Goal: Transaction & Acquisition: Purchase product/service

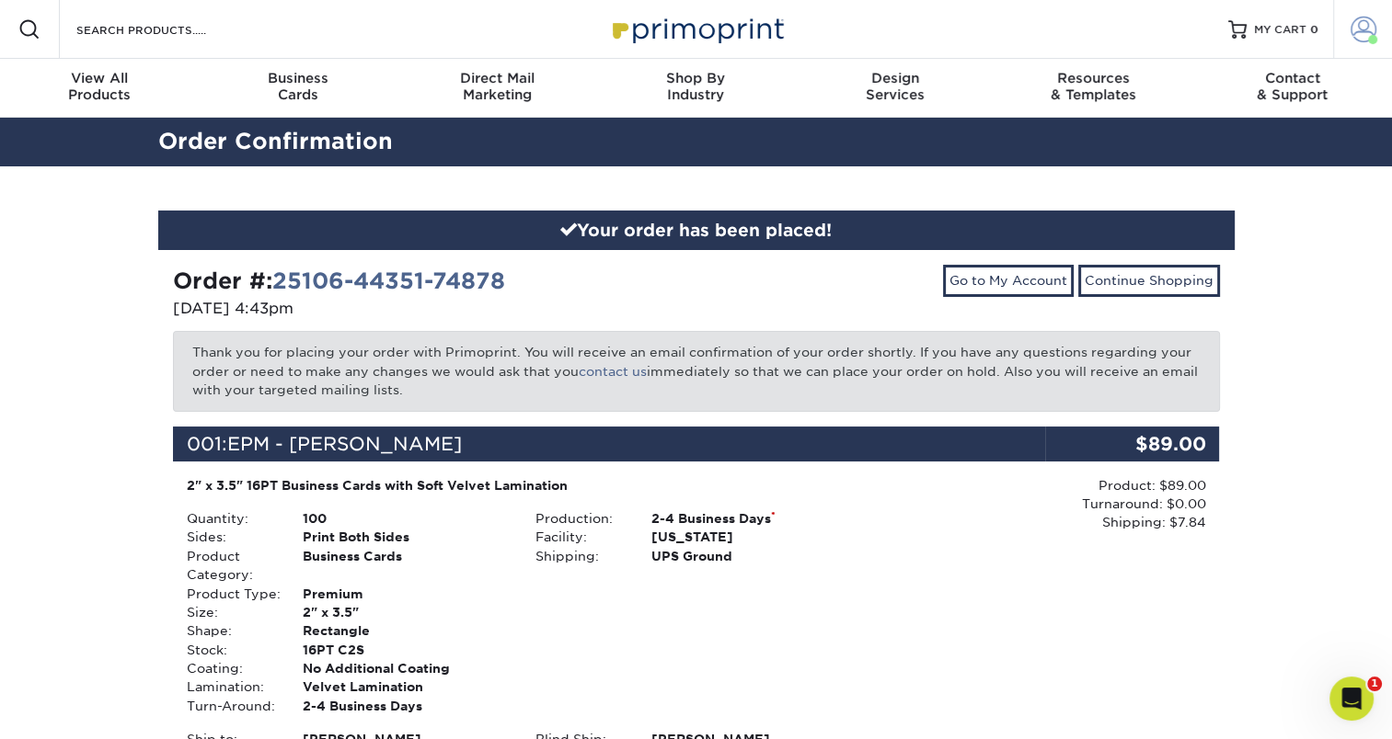
click at [1358, 34] on span at bounding box center [1363, 30] width 26 height 26
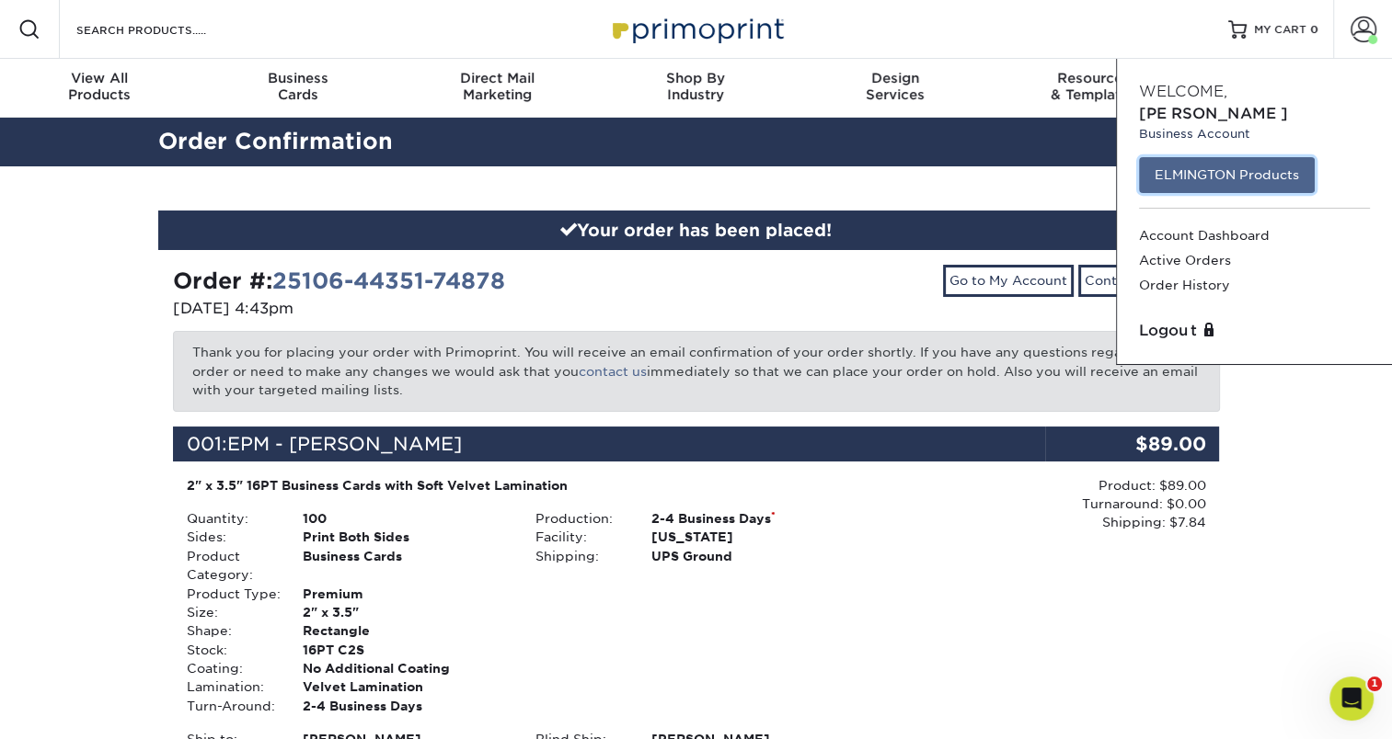
click at [1235, 157] on link "ELMINGTON Products" at bounding box center [1227, 174] width 176 height 35
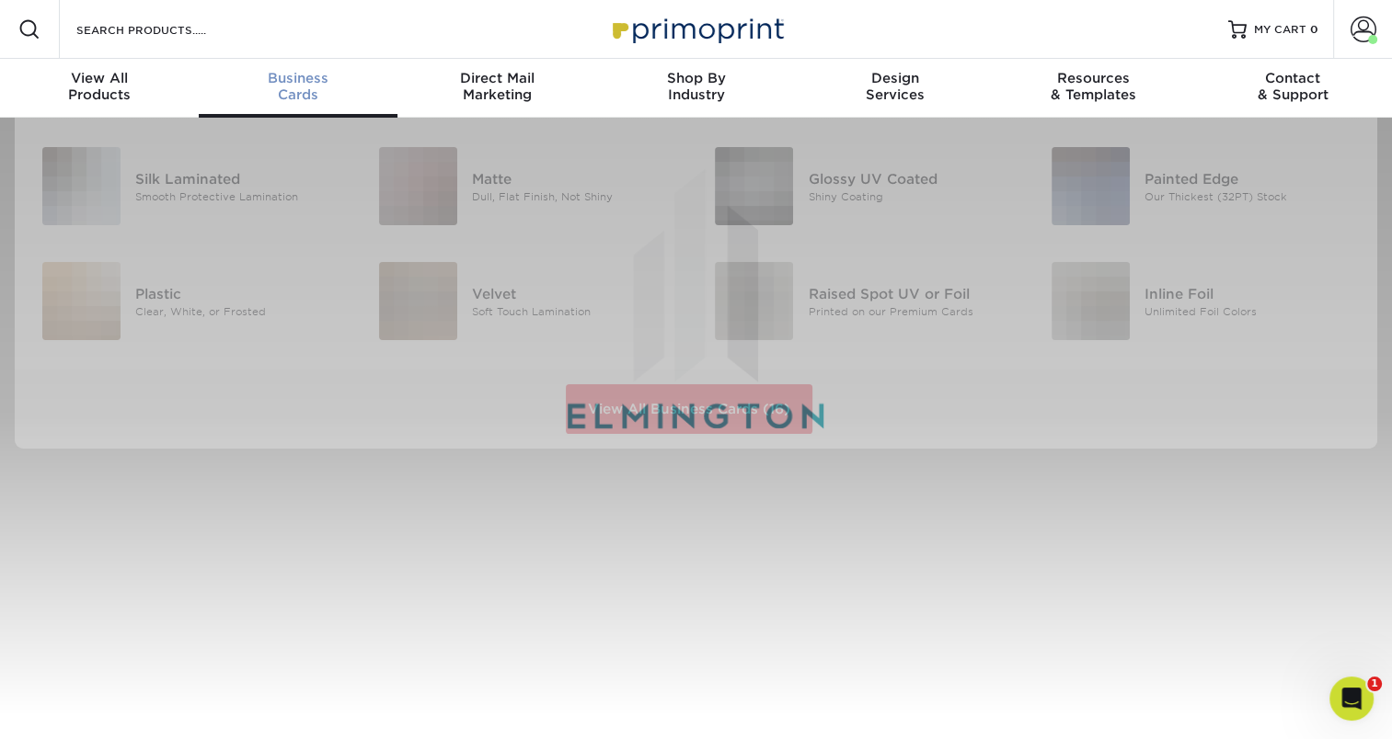
click at [298, 107] on link "Business Cards" at bounding box center [298, 88] width 199 height 59
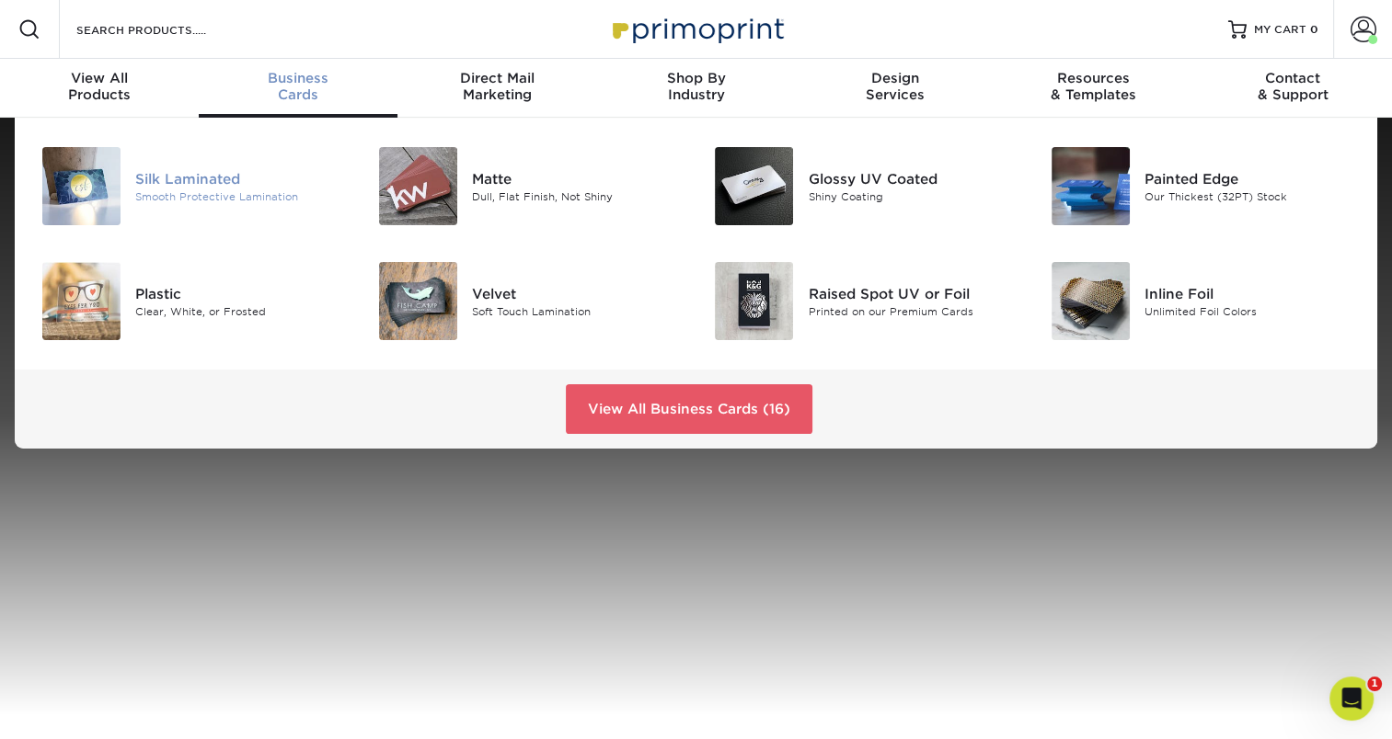
click at [115, 187] on img at bounding box center [81, 186] width 78 height 78
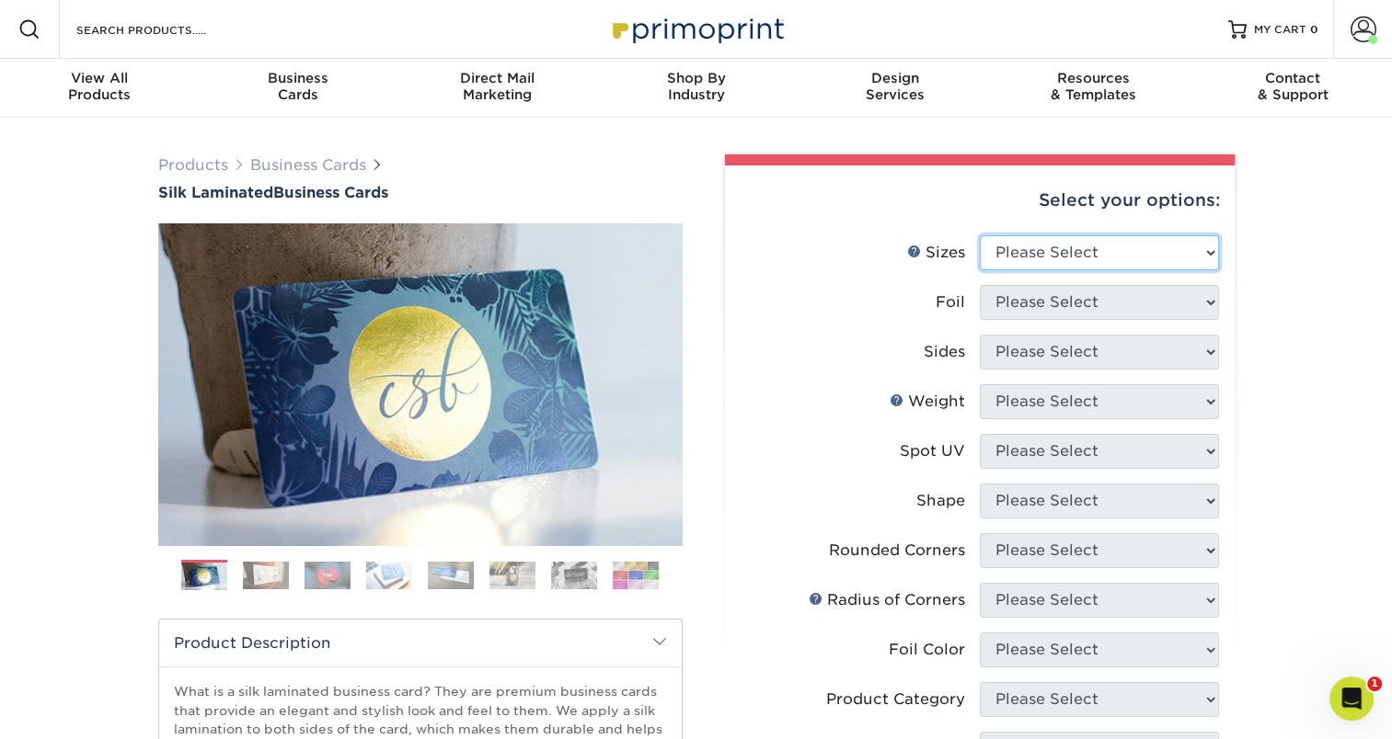
click at [1105, 235] on select "Please Select 1.5" x 3.5" - Mini 1.75" x 3.5" - Mini 2" x 2" - Square 2" x 3" -…" at bounding box center [1099, 252] width 239 height 35
select select "2.00x3.50"
click at [980, 235] on select "Please Select 1.5" x 3.5" - Mini 1.75" x 3.5" - Mini 2" x 2" - Square 2" x 3" -…" at bounding box center [1099, 252] width 239 height 35
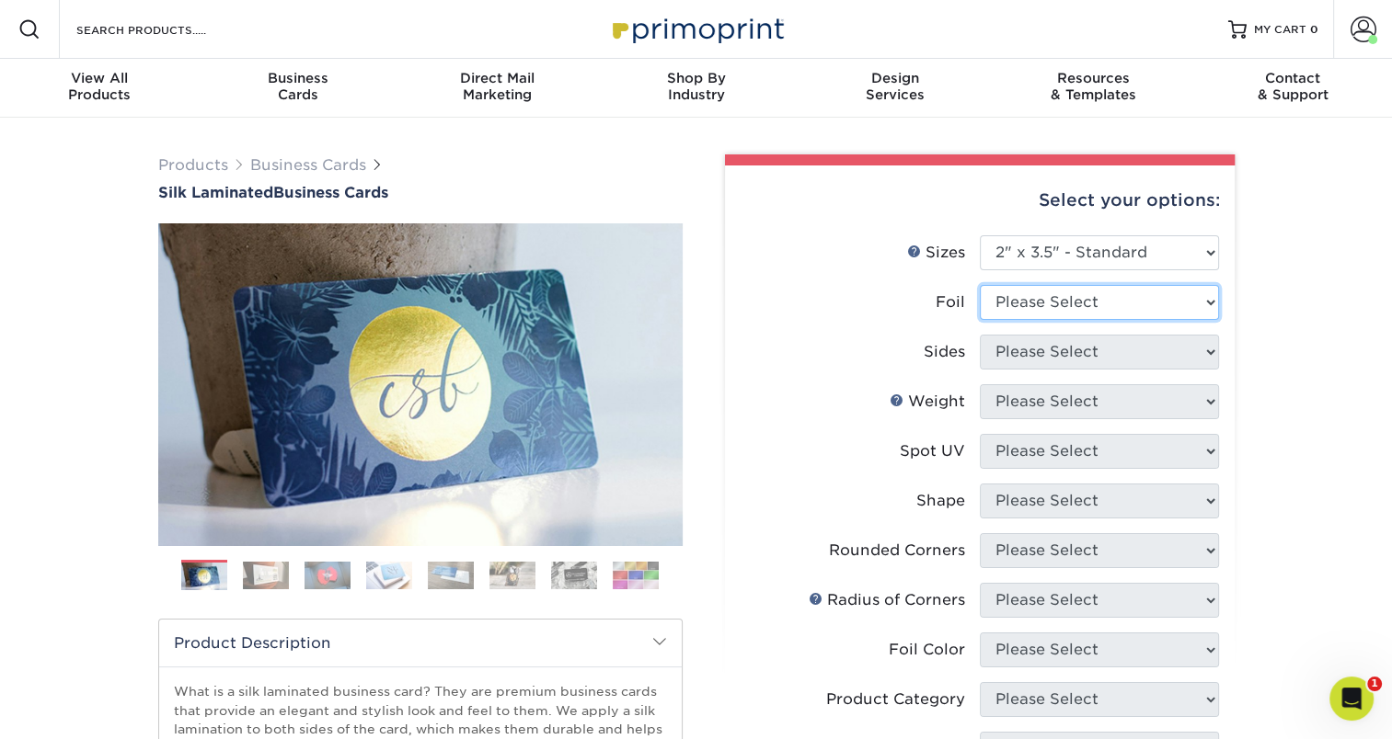
click at [1067, 298] on select "Please Select Yes No" at bounding box center [1099, 302] width 239 height 35
select select "0"
click at [980, 285] on select "Please Select Yes No" at bounding box center [1099, 302] width 239 height 35
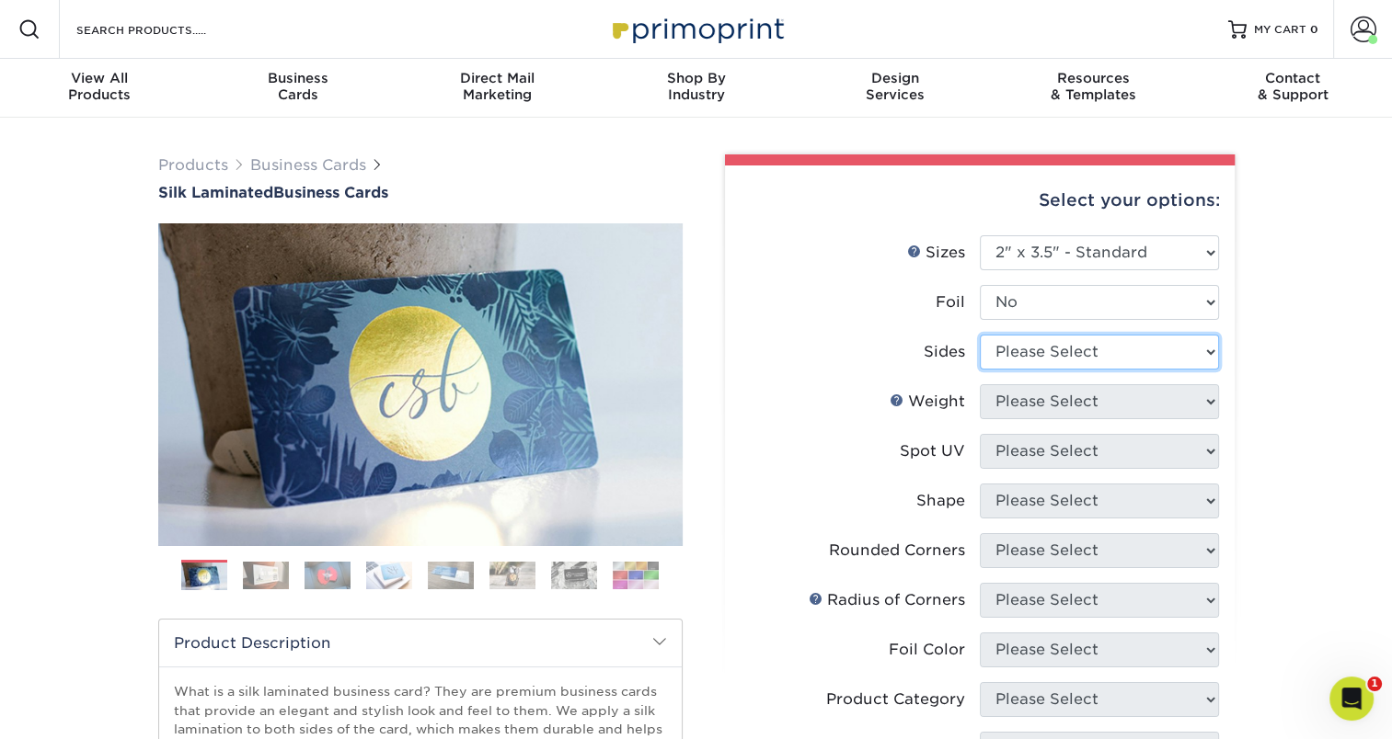
click at [1014, 348] on select "Please Select Print Both Sides Print Front Only" at bounding box center [1099, 352] width 239 height 35
select select "13abbda7-1d64-4f25-8bb2-c179b224825d"
click at [980, 335] on select "Please Select Print Both Sides Print Front Only" at bounding box center [1099, 352] width 239 height 35
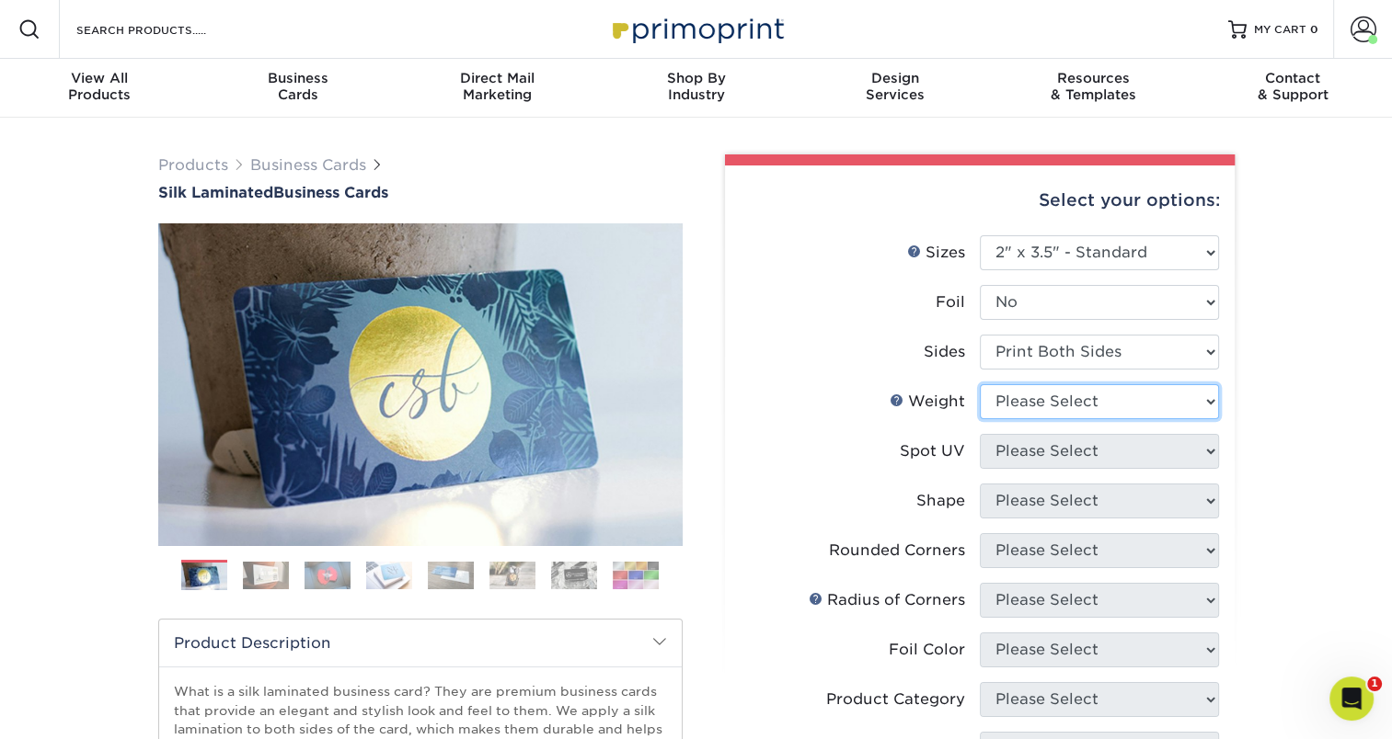
click at [1026, 404] on select "Please Select 16PT" at bounding box center [1099, 401] width 239 height 35
select select "16PT"
click at [980, 384] on select "Please Select 16PT" at bounding box center [1099, 401] width 239 height 35
click at [1004, 450] on select "Please Select No Spot UV Front and Back (Both Sides) Front Only Back Only" at bounding box center [1099, 451] width 239 height 35
select select "3"
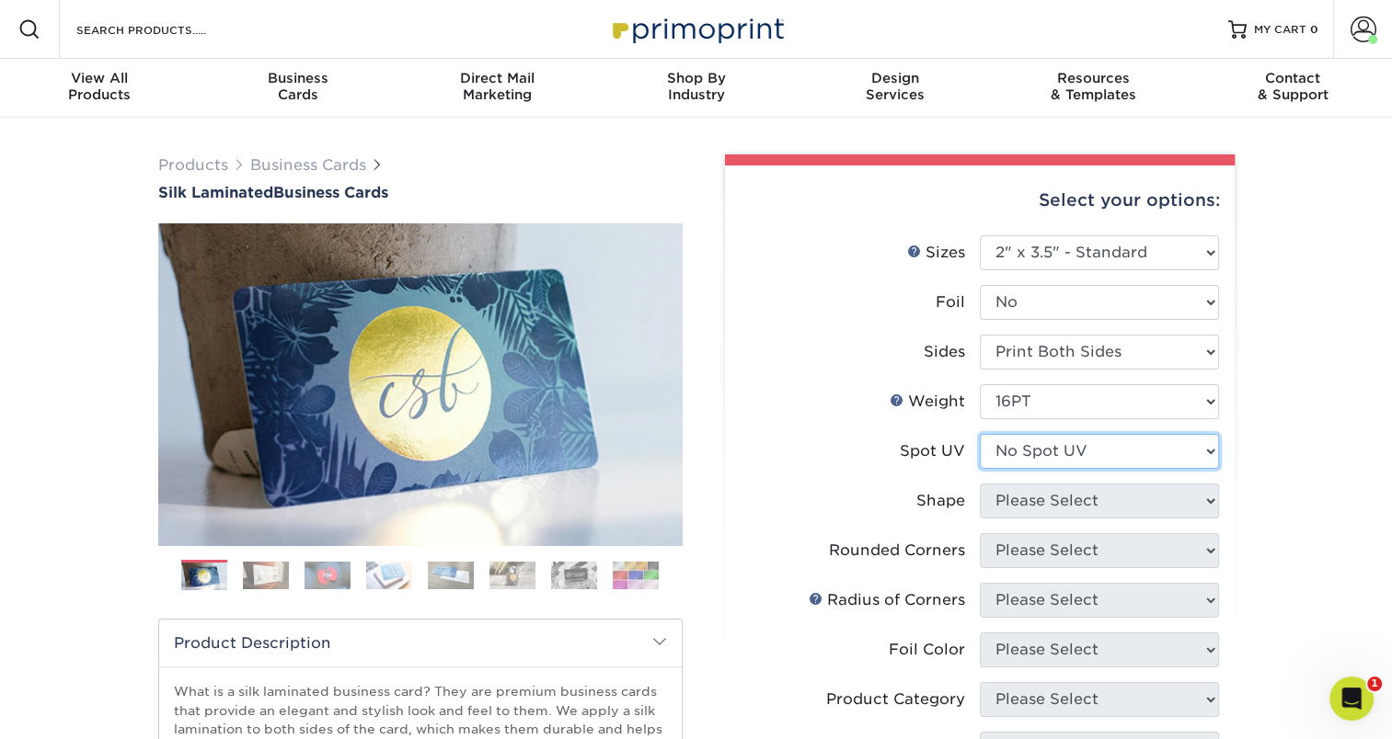
click at [980, 434] on select "Please Select No Spot UV Front and Back (Both Sides) Front Only Back Only" at bounding box center [1099, 451] width 239 height 35
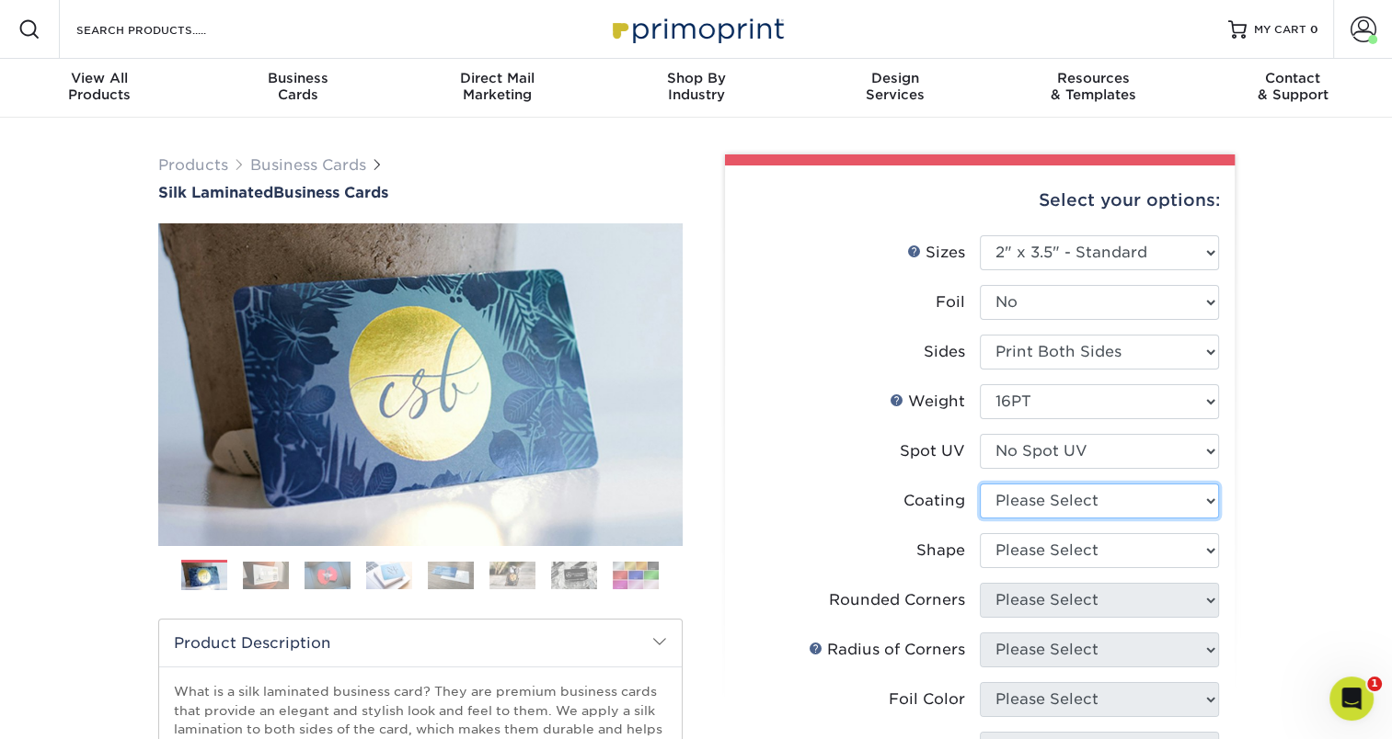
click at [1033, 502] on select at bounding box center [1099, 501] width 239 height 35
select select "3e7618de-abca-4bda-9f97-8b9129e913d8"
click at [980, 484] on select at bounding box center [1099, 501] width 239 height 35
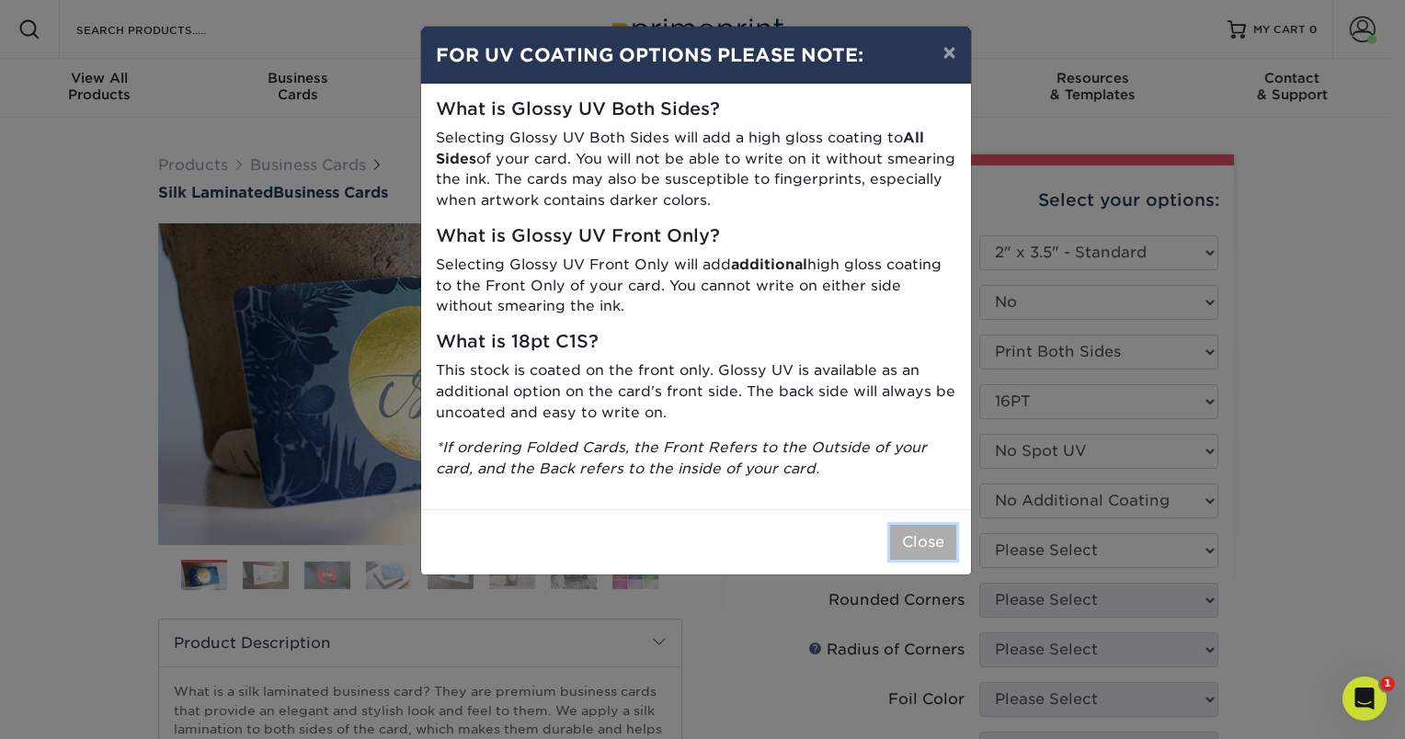
click at [914, 548] on button "Close" at bounding box center [923, 542] width 66 height 35
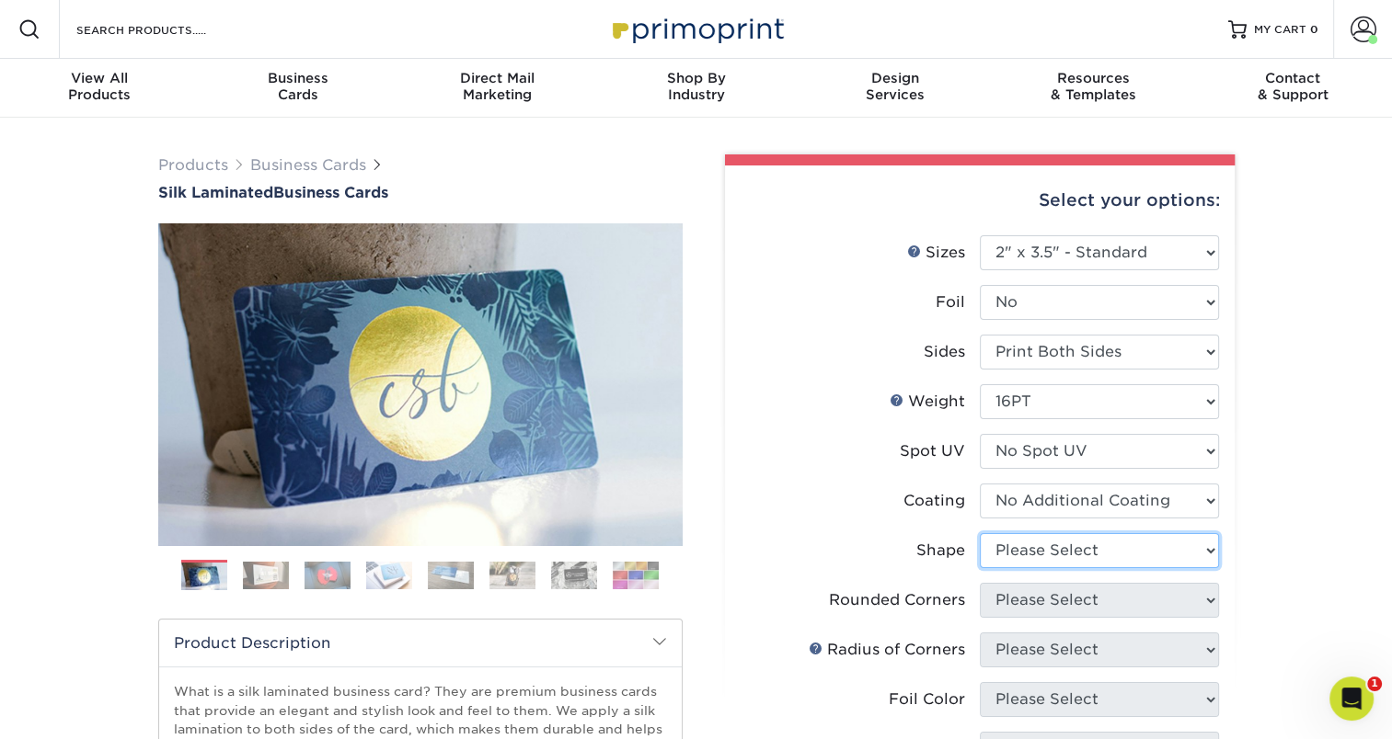
click at [1040, 557] on select "Please Select Standard Oval" at bounding box center [1099, 550] width 239 height 35
select select "standard"
click at [980, 533] on select "Please Select Standard Oval" at bounding box center [1099, 550] width 239 height 35
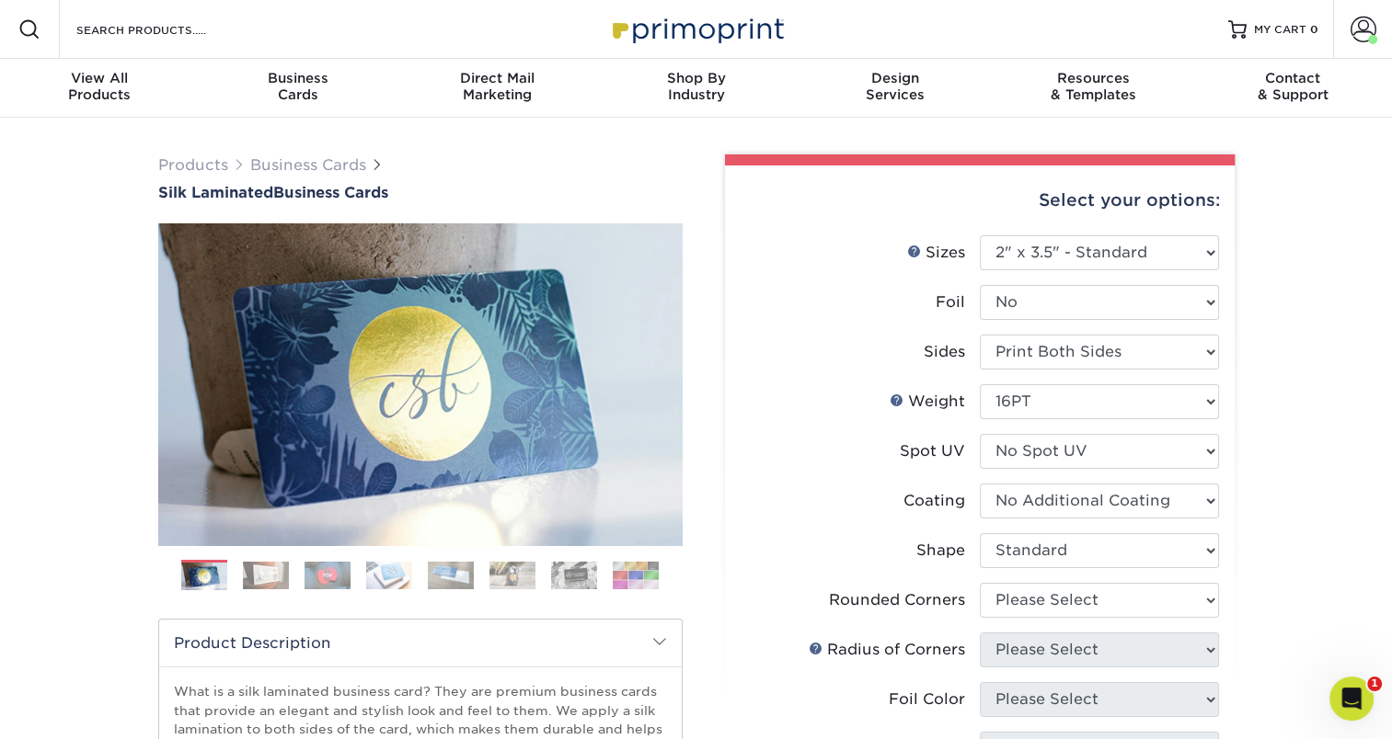
drag, startPoint x: 1014, startPoint y: 603, endPoint x: 913, endPoint y: 556, distance: 111.5
click at [913, 556] on label "Shape" at bounding box center [859, 550] width 239 height 35
click at [1003, 613] on select "Please Select Yes - Round 2 Corners Yes - Round 4 Corners No" at bounding box center [1099, 600] width 239 height 35
select select "0"
click at [980, 583] on select "Please Select Yes - Round 2 Corners Yes - Round 4 Corners No" at bounding box center [1099, 600] width 239 height 35
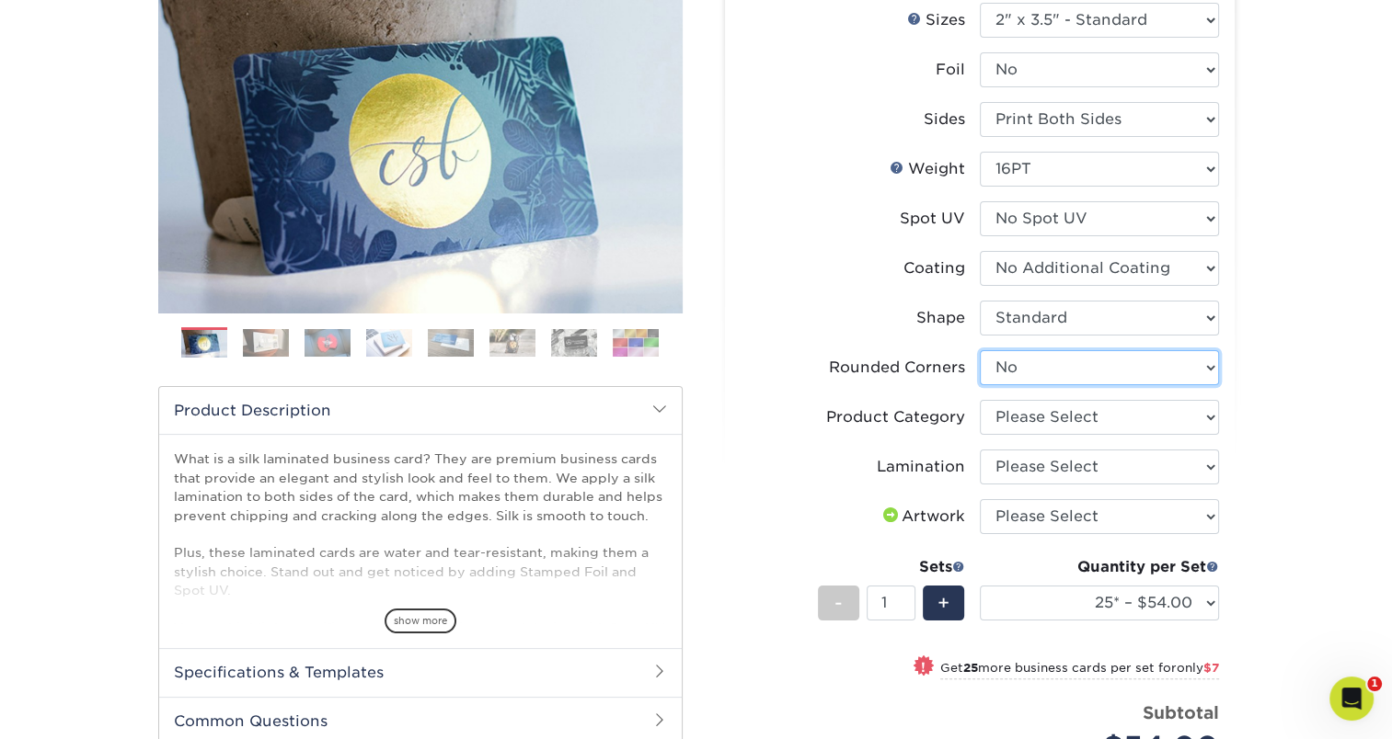
scroll to position [294, 0]
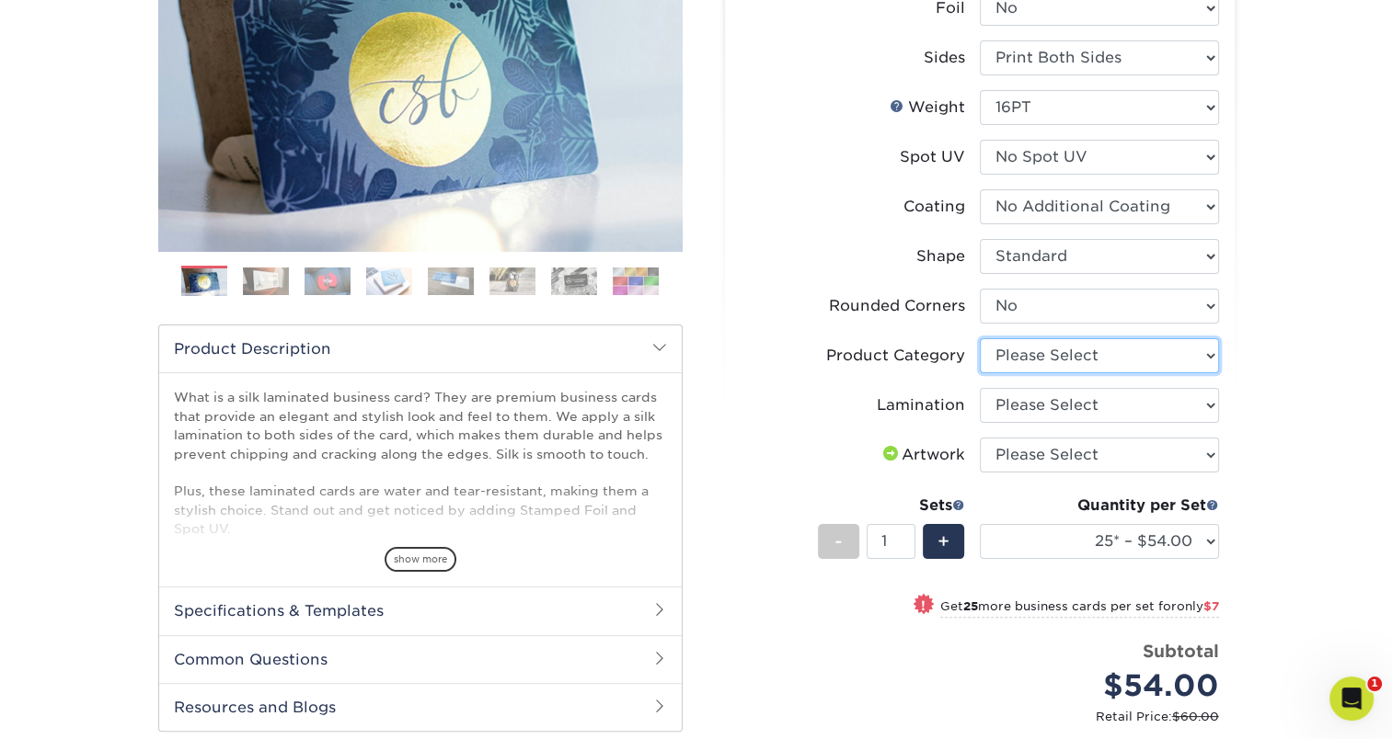
click at [1003, 350] on select "Please Select Business Cards" at bounding box center [1099, 355] width 239 height 35
select select "3b5148f1-0588-4f88-a218-97bcfdce65c1"
click at [980, 338] on select "Please Select Business Cards" at bounding box center [1099, 355] width 239 height 35
click at [1004, 407] on select "Please Select Silk" at bounding box center [1099, 405] width 239 height 35
select select "ccacb42f-45f7-42d3-bbd3-7c8421cf37f0"
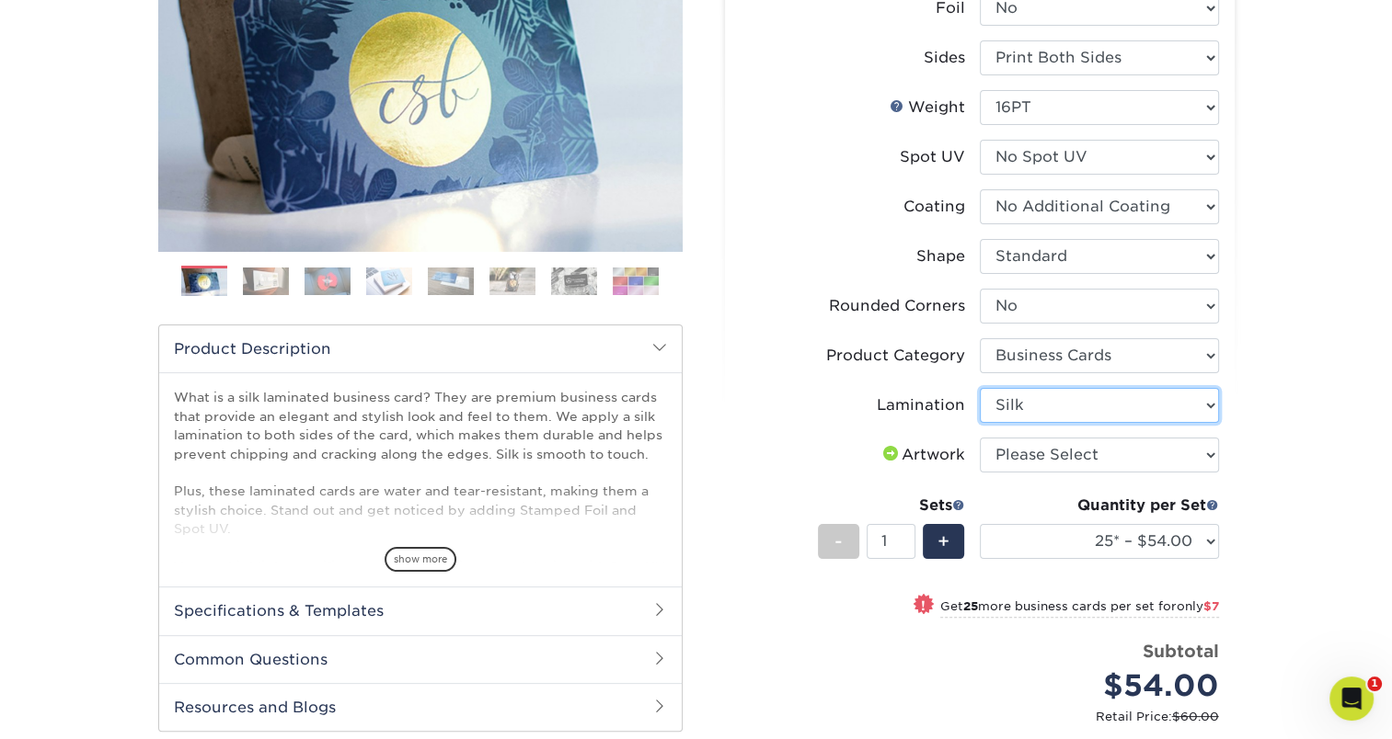
click at [980, 388] on select "Please Select Silk" at bounding box center [1099, 405] width 239 height 35
click at [1002, 457] on select "Please Select I will upload files I need a design - $100" at bounding box center [1099, 455] width 239 height 35
select select "upload"
click at [980, 438] on select "Please Select I will upload files I need a design - $100" at bounding box center [1099, 455] width 239 height 35
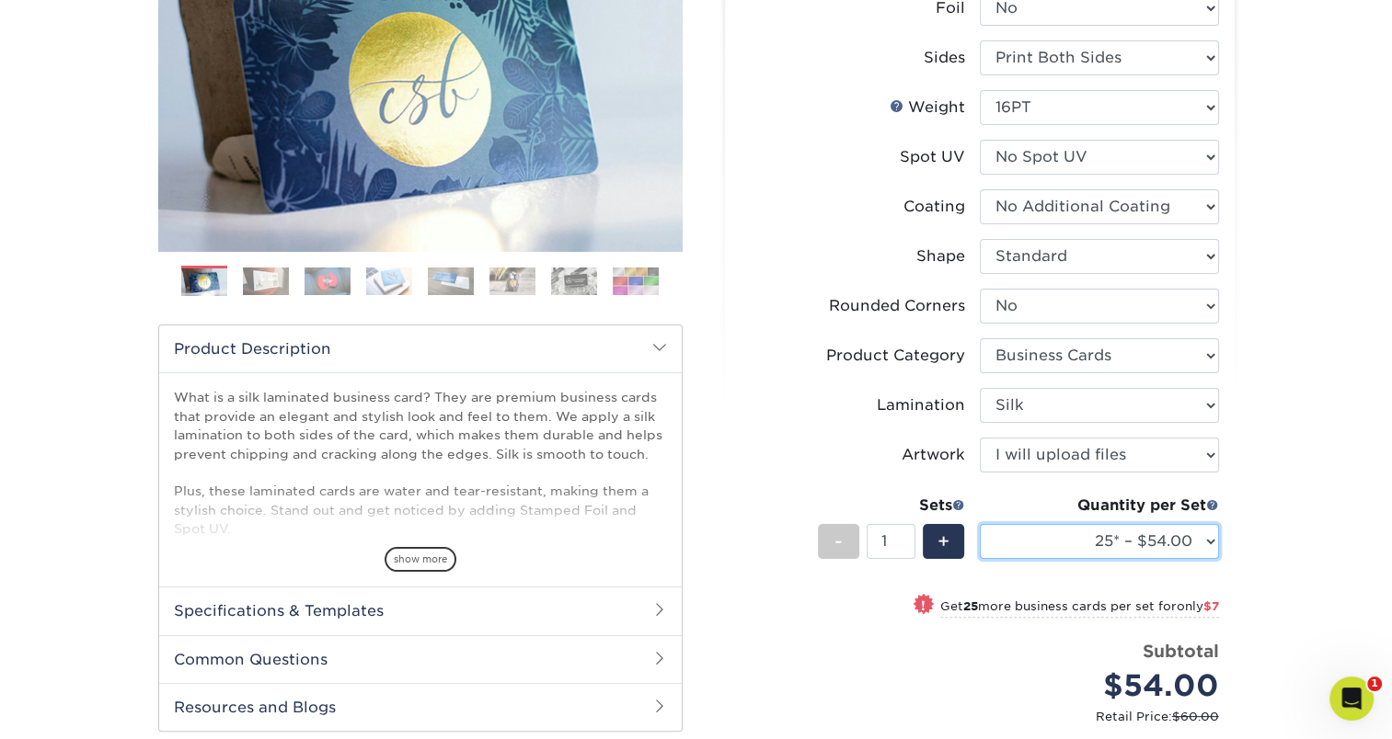
click at [1214, 544] on select "25* – $54.00 50* – $61.00 75* – $68.00 100* – $75.00 250* – $82.00 500 – $86.00…" at bounding box center [1099, 541] width 239 height 35
select select "100* – $75.00"
click at [980, 524] on select "25* – $54.00 50* – $61.00 75* – $68.00 100* – $75.00 250* – $82.00 500 – $86.00…" at bounding box center [1099, 541] width 239 height 35
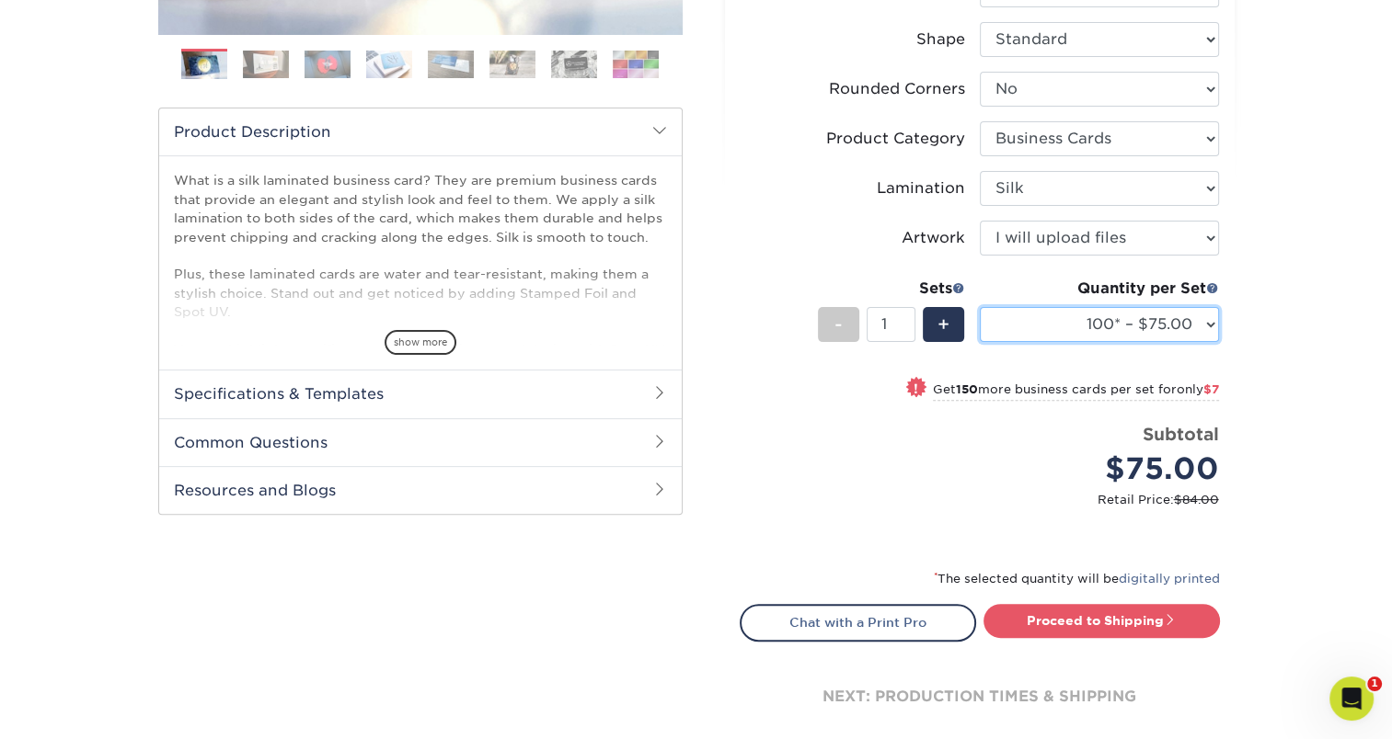
scroll to position [515, 0]
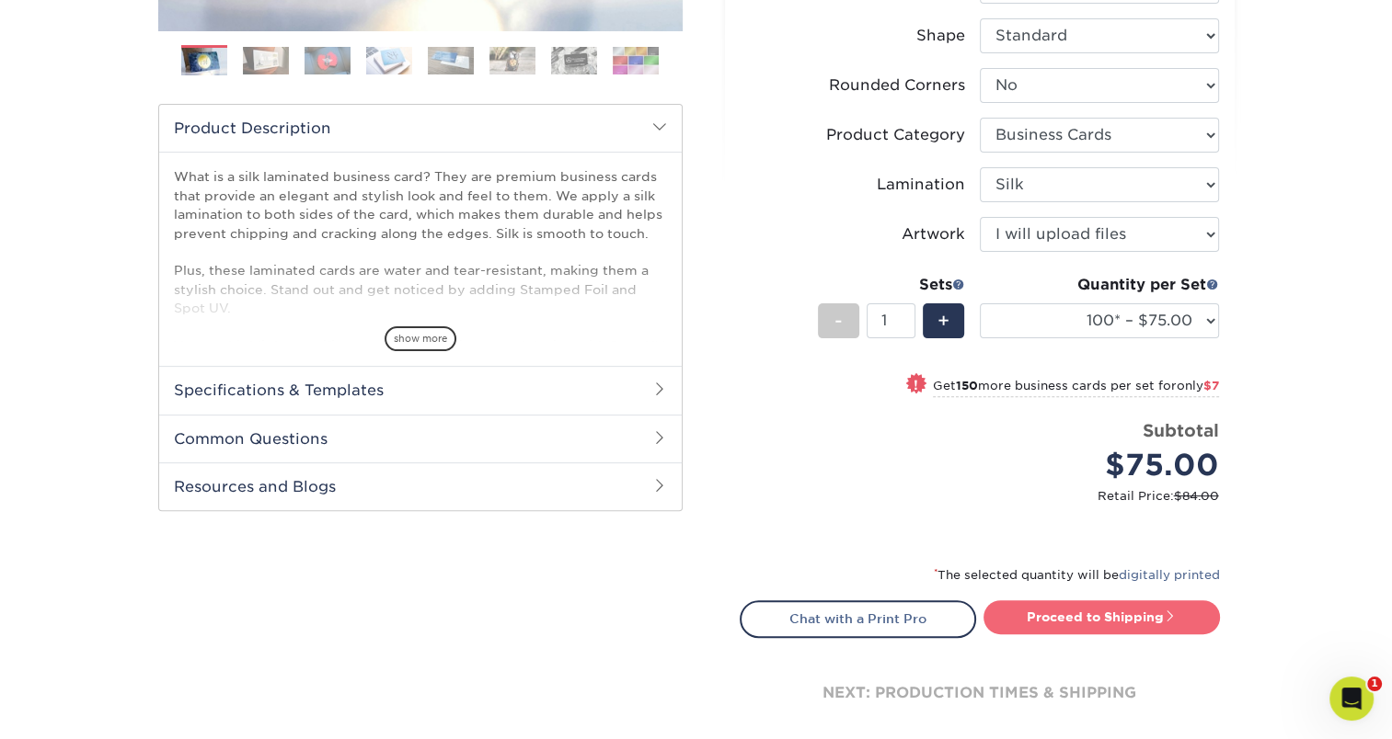
click at [1034, 615] on link "Proceed to Shipping" at bounding box center [1101, 617] width 236 height 33
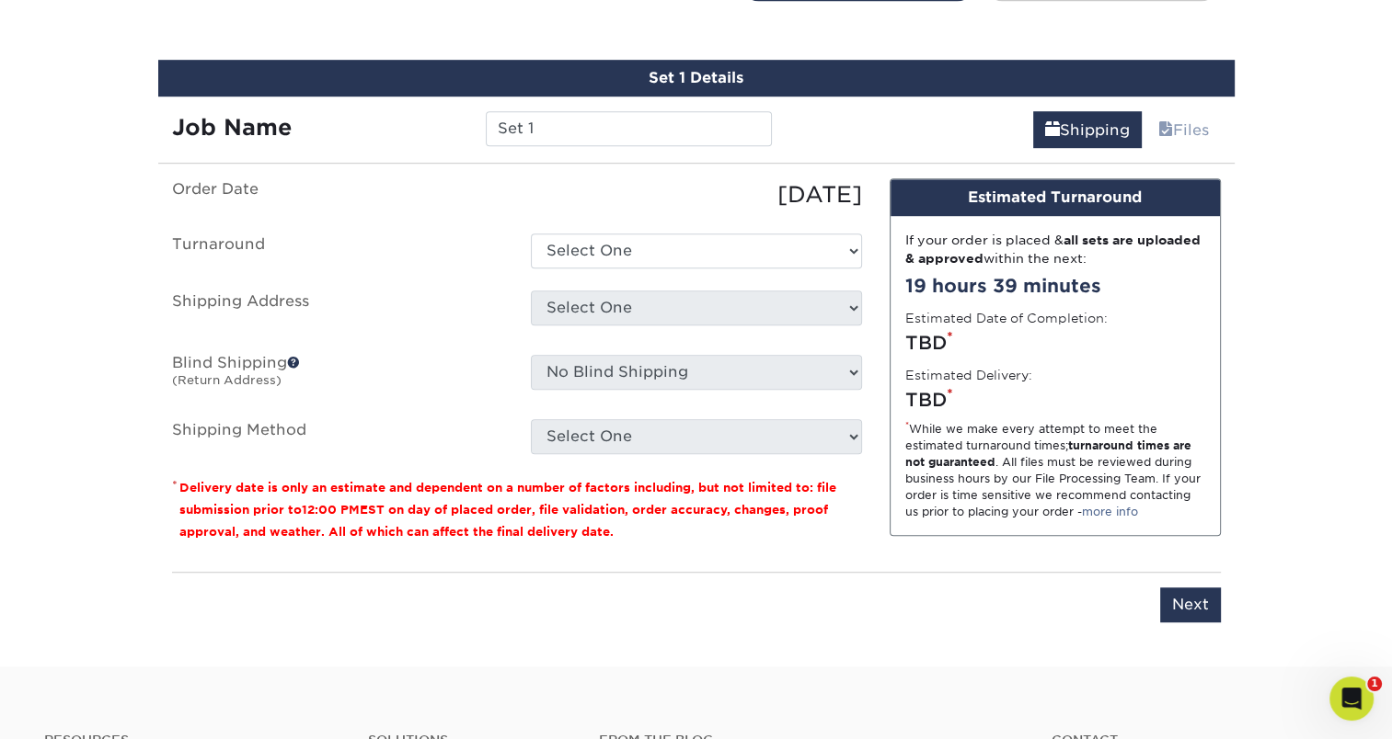
scroll to position [1163, 0]
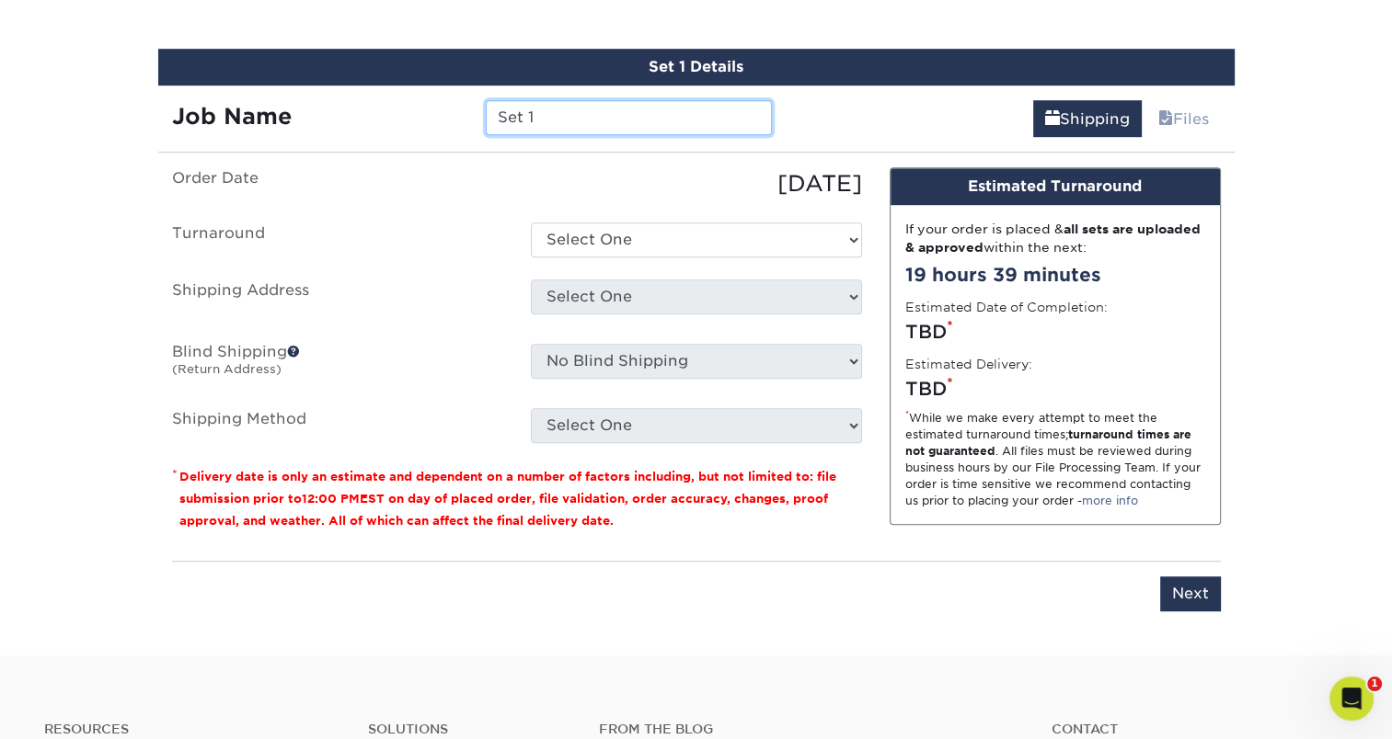
click at [530, 119] on input "Set 1" at bounding box center [629, 117] width 286 height 35
click at [726, 118] on input "RIRO - Beth Wamsley Reorder" at bounding box center [629, 117] width 286 height 35
drag, startPoint x: 738, startPoint y: 117, endPoint x: 556, endPoint y: 113, distance: 182.1
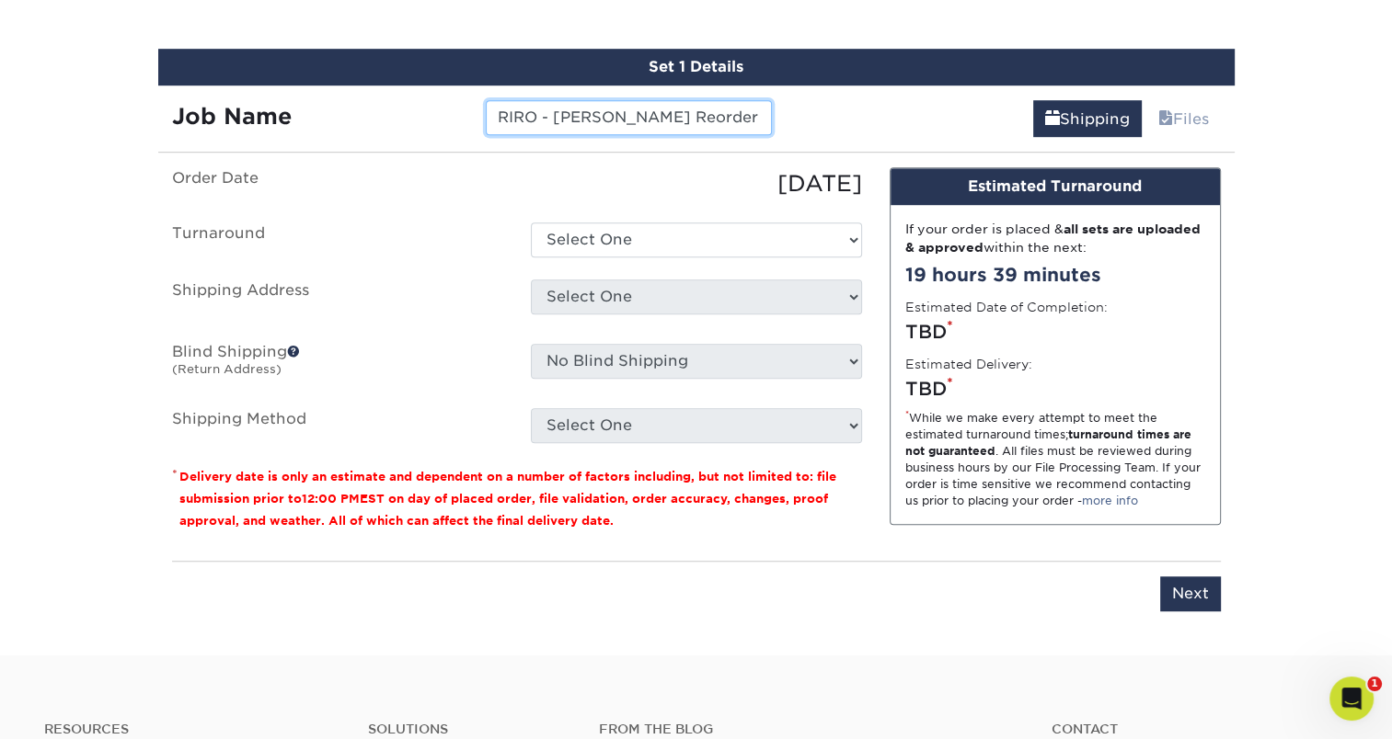
click at [556, 113] on input "RIRO - Beth Wamsley Reorder" at bounding box center [629, 117] width 286 height 35
type input "RIRO - [PERSON_NAME]"
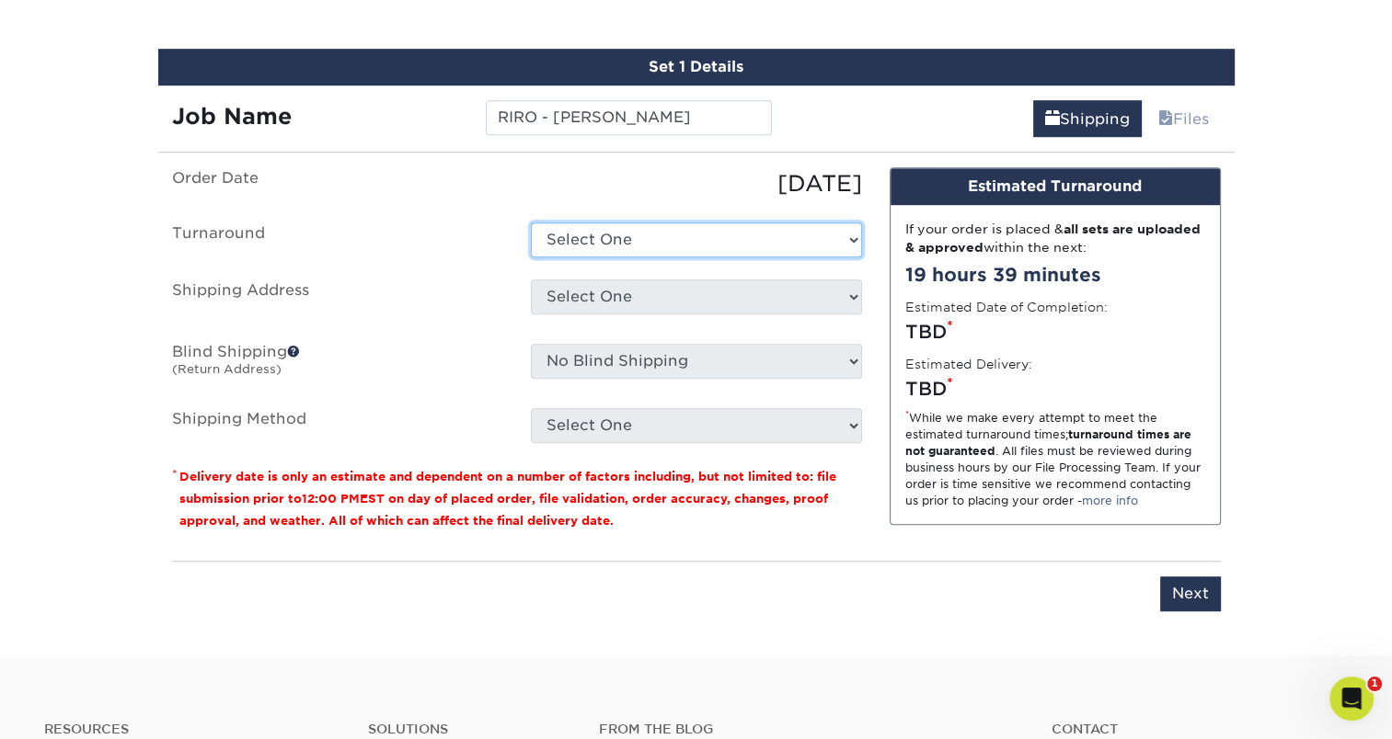
click at [602, 232] on select "Select One 2-4 Business Days 2 Day Next Business Day" at bounding box center [696, 240] width 331 height 35
select select "b2731265-f7ff-4e4f-a3b7-cc16ed4c7916"
click at [531, 223] on select "Select One 2-4 Business Days 2 Day Next Business Day" at bounding box center [696, 240] width 331 height 35
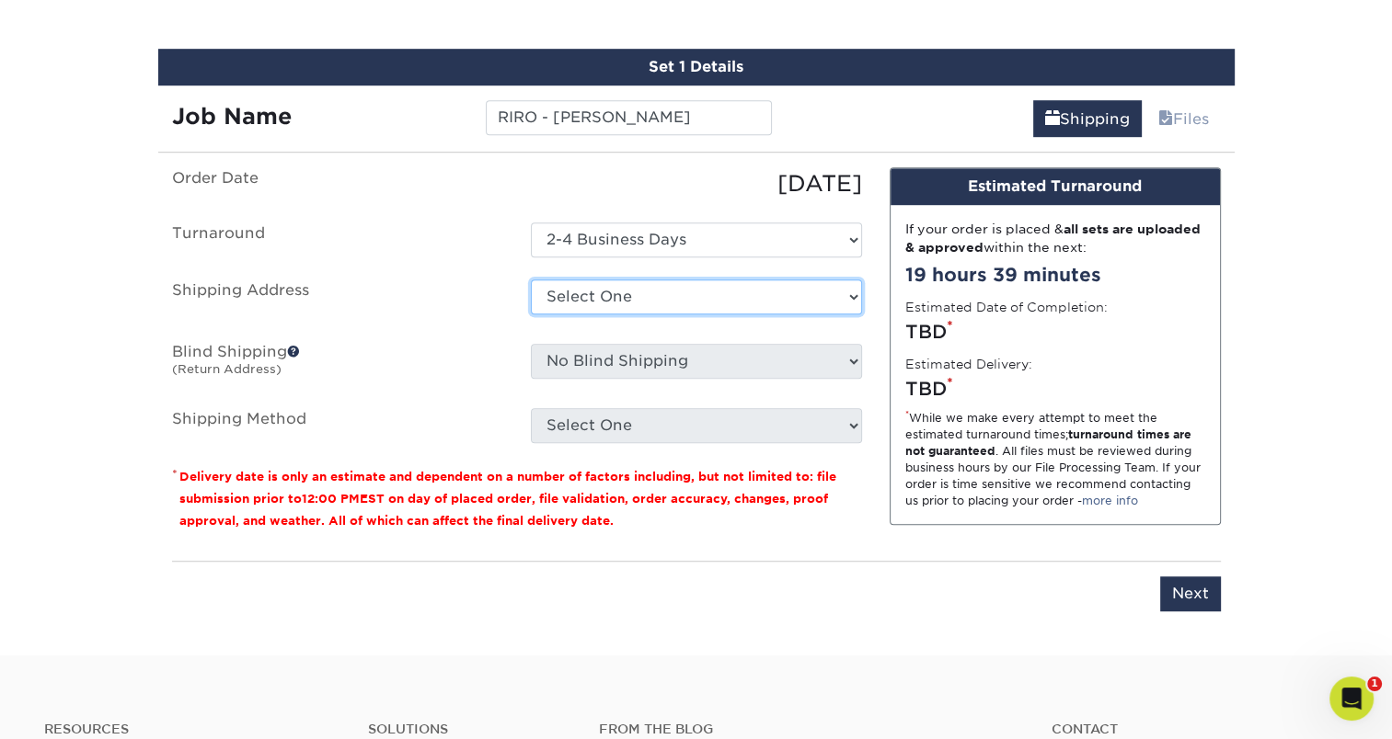
click at [572, 292] on select "Select One Ivy Point Cinco Ranch 1104 Residence 12th & Wedgewood 780 Townhomes …" at bounding box center [696, 297] width 331 height 35
select select "281311"
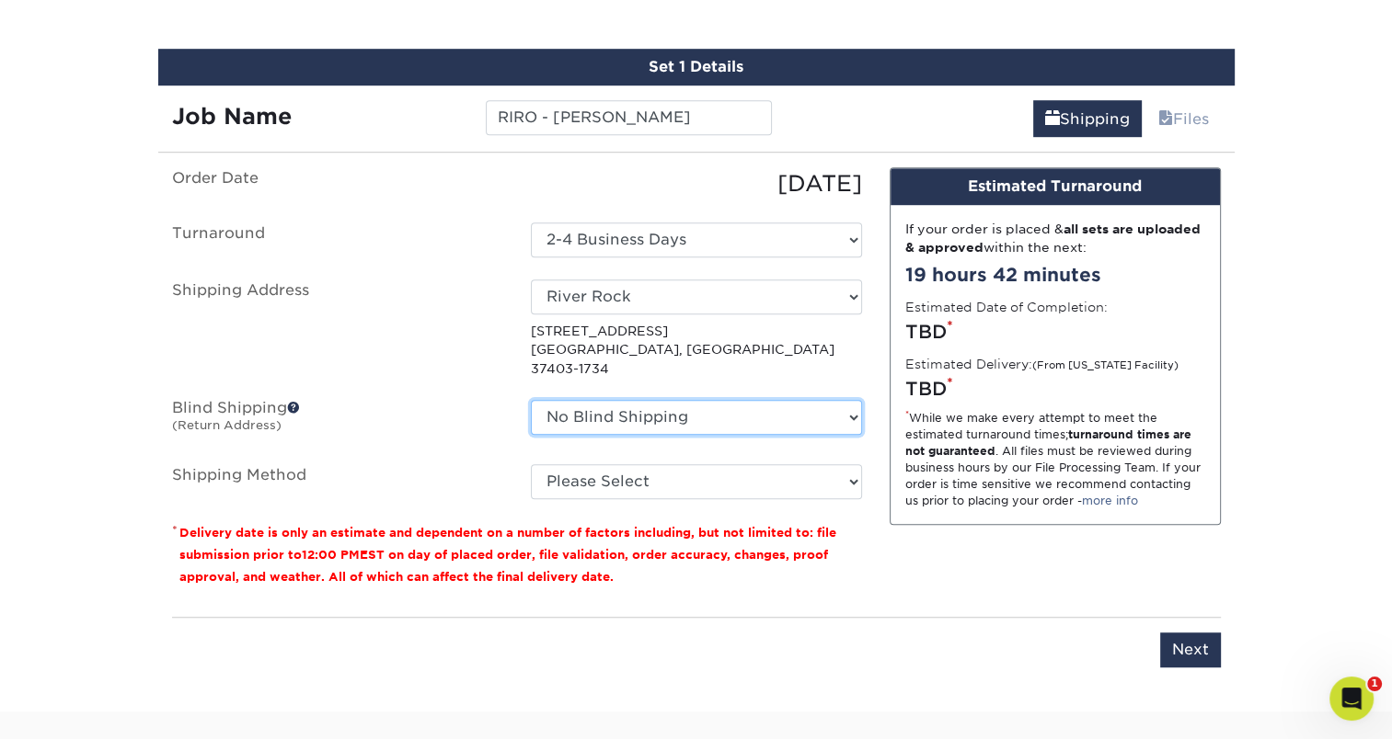
click at [717, 400] on select "No Blind Shipping Ivy Point Cinco Ranch 1104 Residence 12th & Wedgewood 780 Tow…" at bounding box center [696, 417] width 331 height 35
select select "279590"
click at [531, 400] on select "No Blind Shipping Ivy Point Cinco Ranch 1104 Residence 12th & Wedgewood 780 Tow…" at bounding box center [696, 417] width 331 height 35
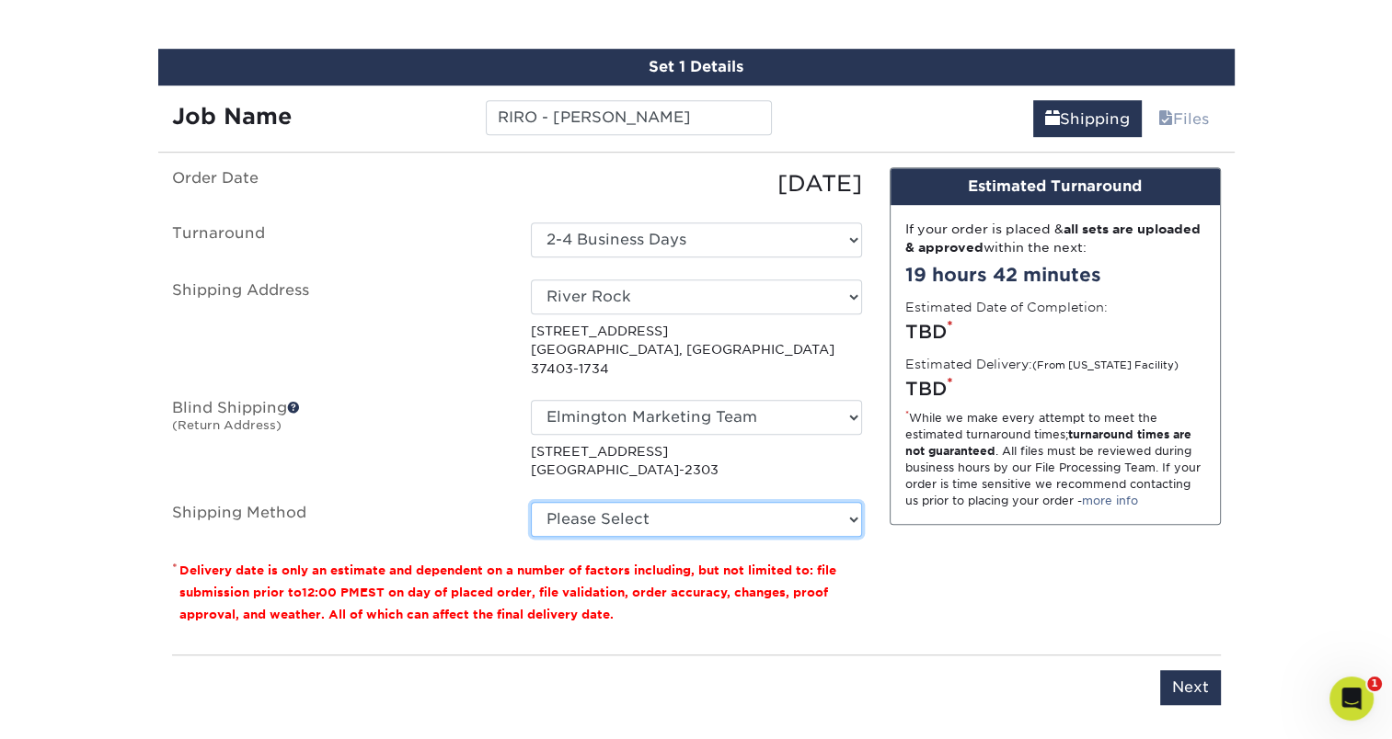
click at [681, 502] on select "Please Select Ground Shipping (+$7.84) 3 Day Shipping Service (+$15.34) 2 Day A…" at bounding box center [696, 519] width 331 height 35
select select "03"
click at [531, 502] on select "Please Select Ground Shipping (+$7.84) 3 Day Shipping Service (+$15.34) 2 Day A…" at bounding box center [696, 519] width 331 height 35
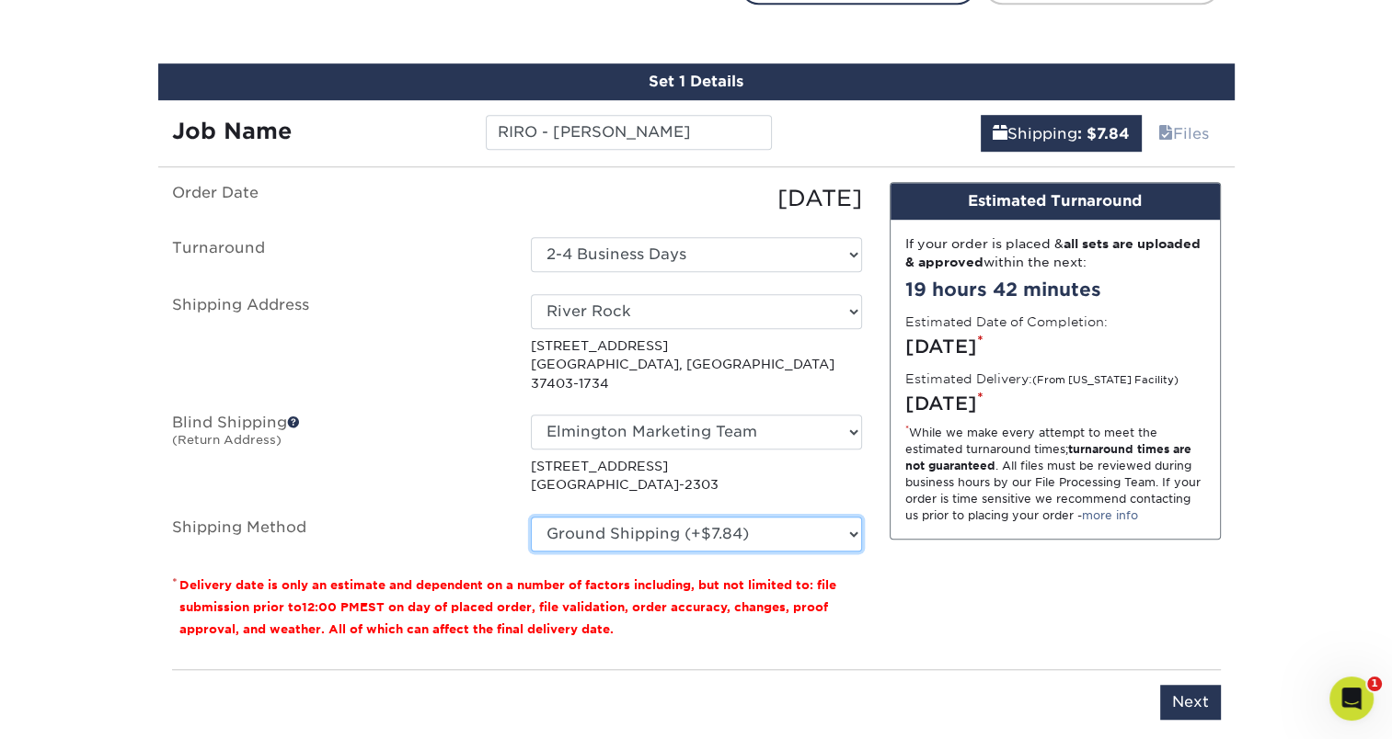
scroll to position [1148, 0]
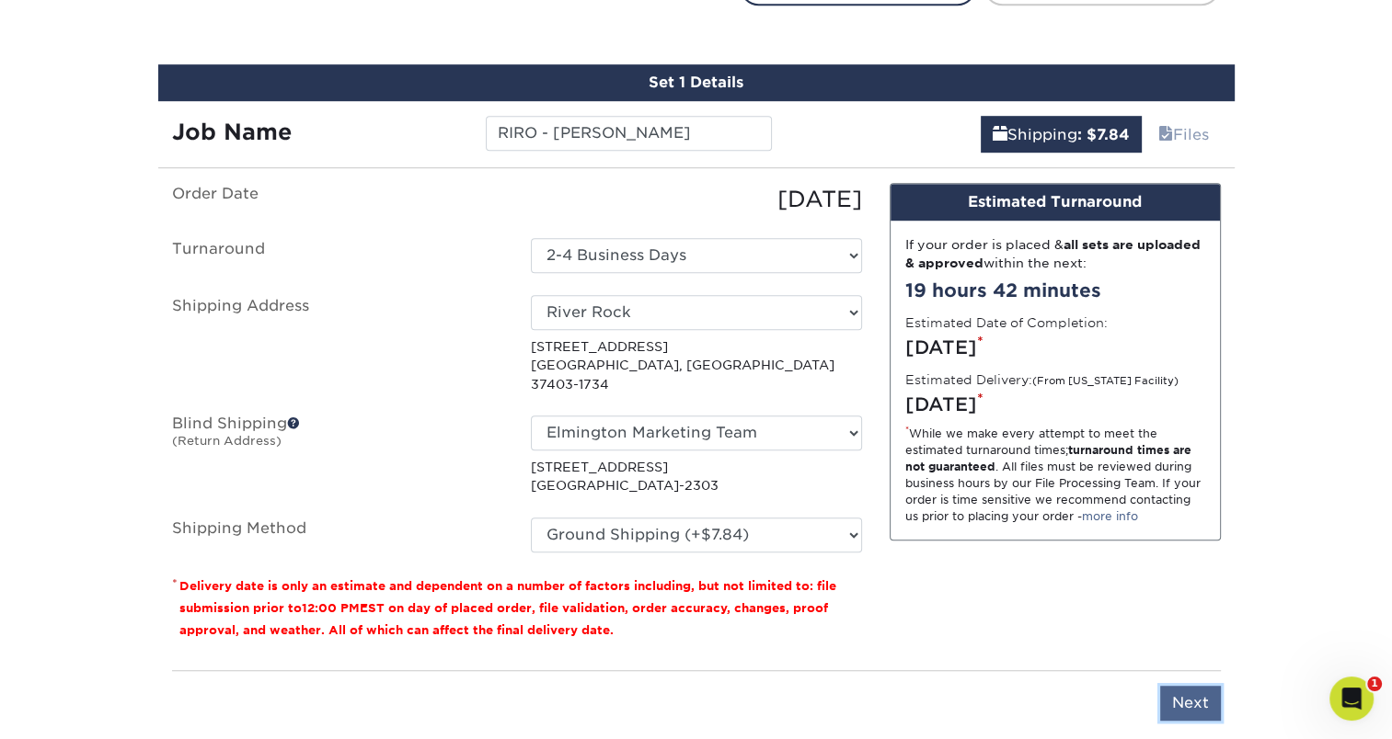
click at [1173, 688] on input "Next" at bounding box center [1190, 703] width 61 height 35
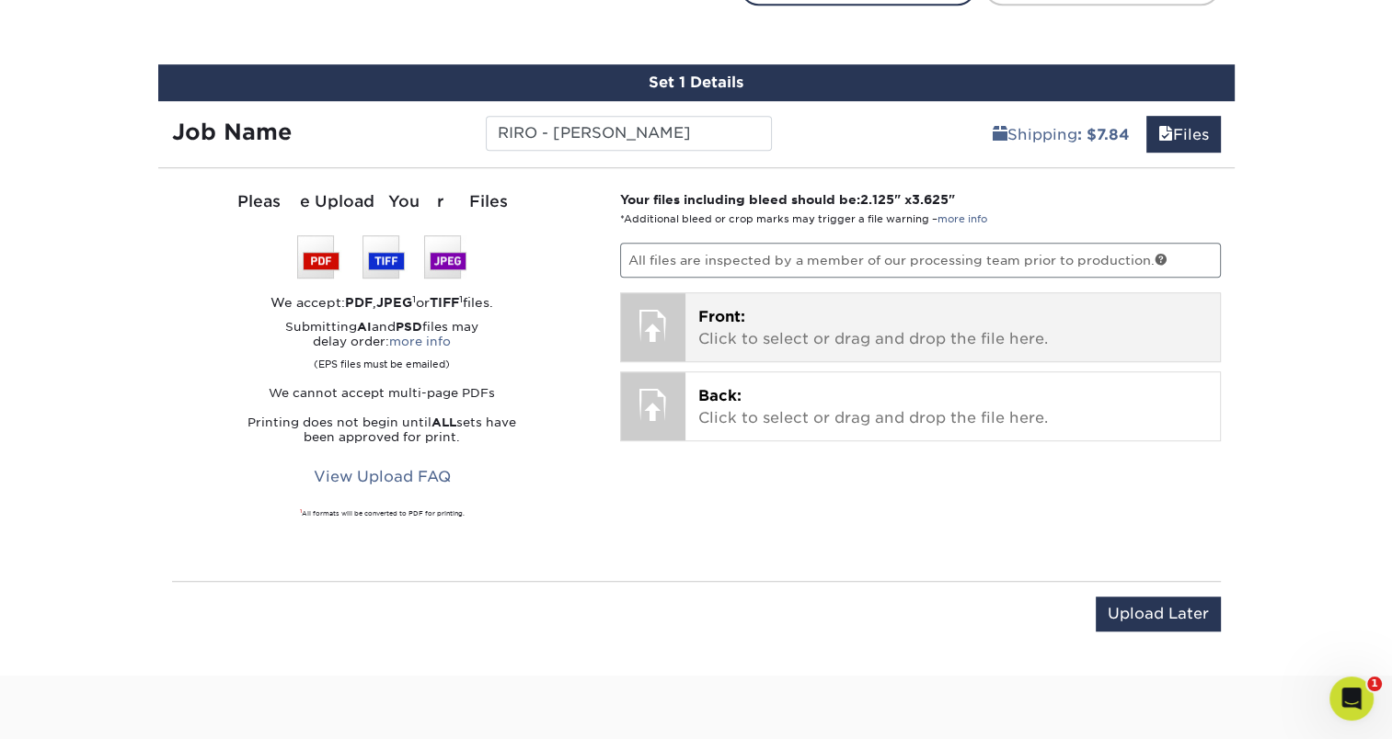
click at [685, 305] on div "Front: Click to select or drag and drop the file here. Choose file" at bounding box center [952, 327] width 534 height 68
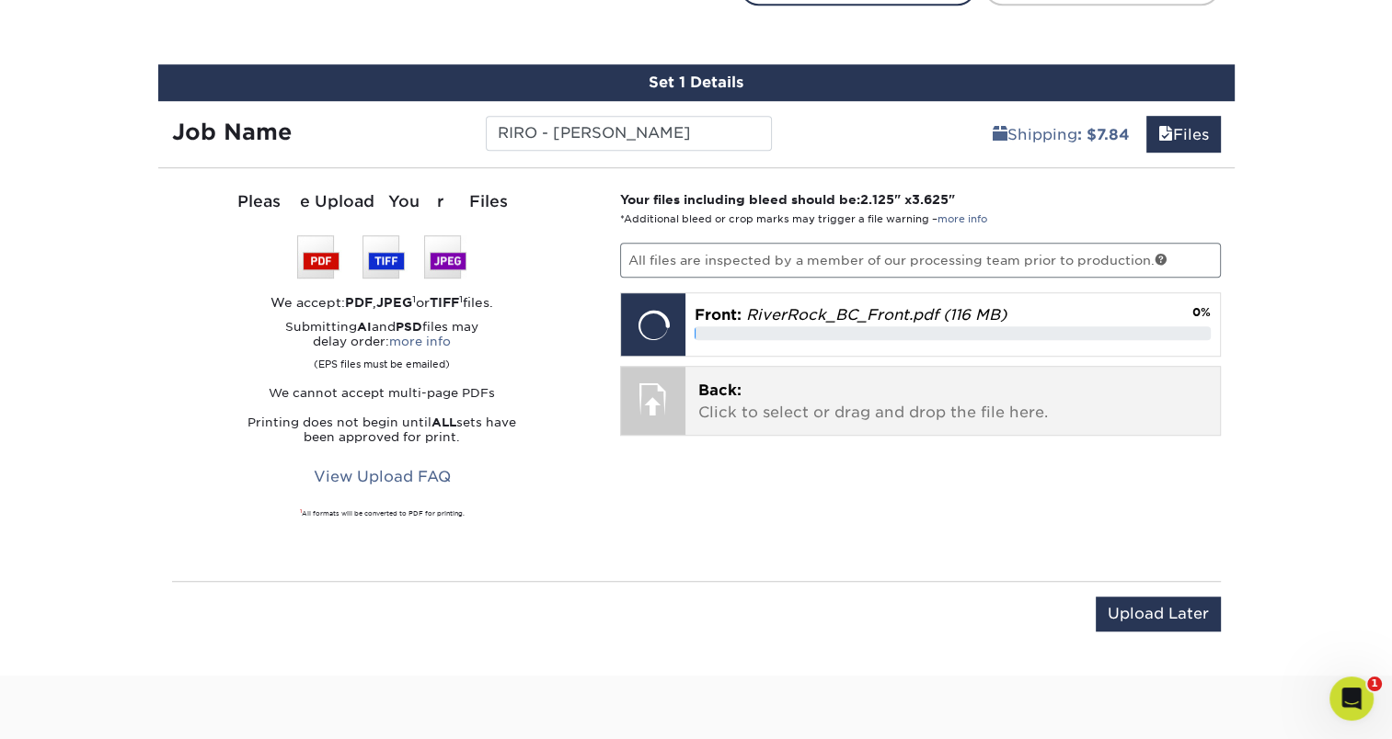
click at [774, 408] on p "Back: Click to select or drag and drop the file here." at bounding box center [952, 402] width 509 height 44
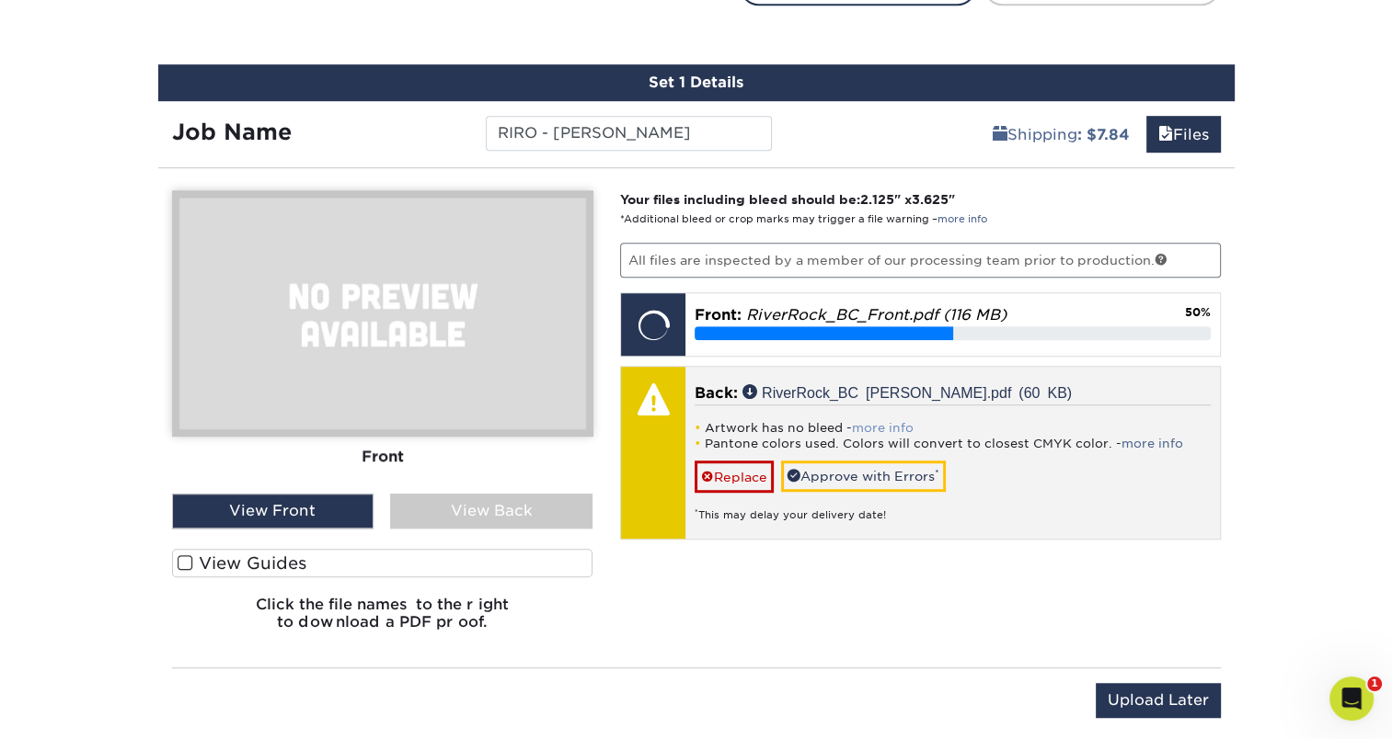
click at [867, 421] on link "more info" at bounding box center [883, 428] width 62 height 14
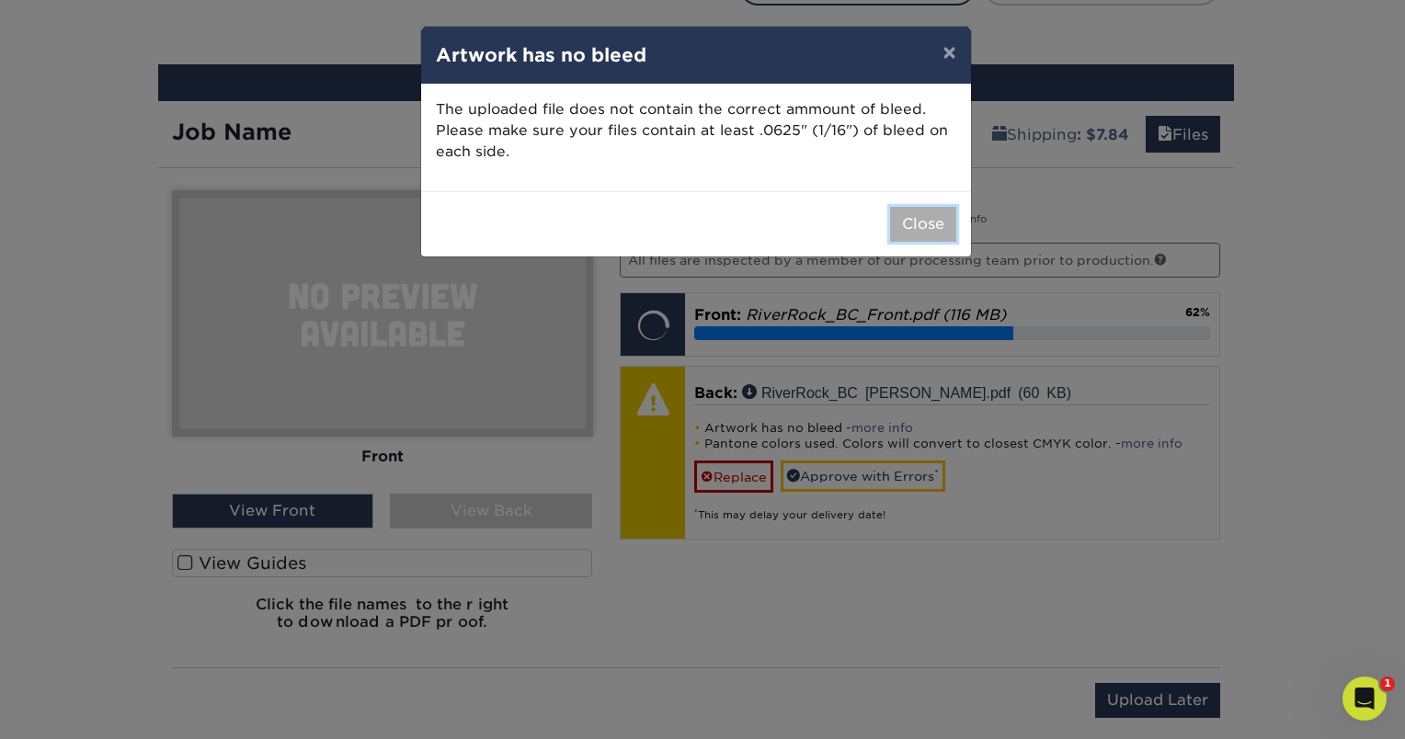
click at [927, 230] on button "Close" at bounding box center [923, 224] width 66 height 35
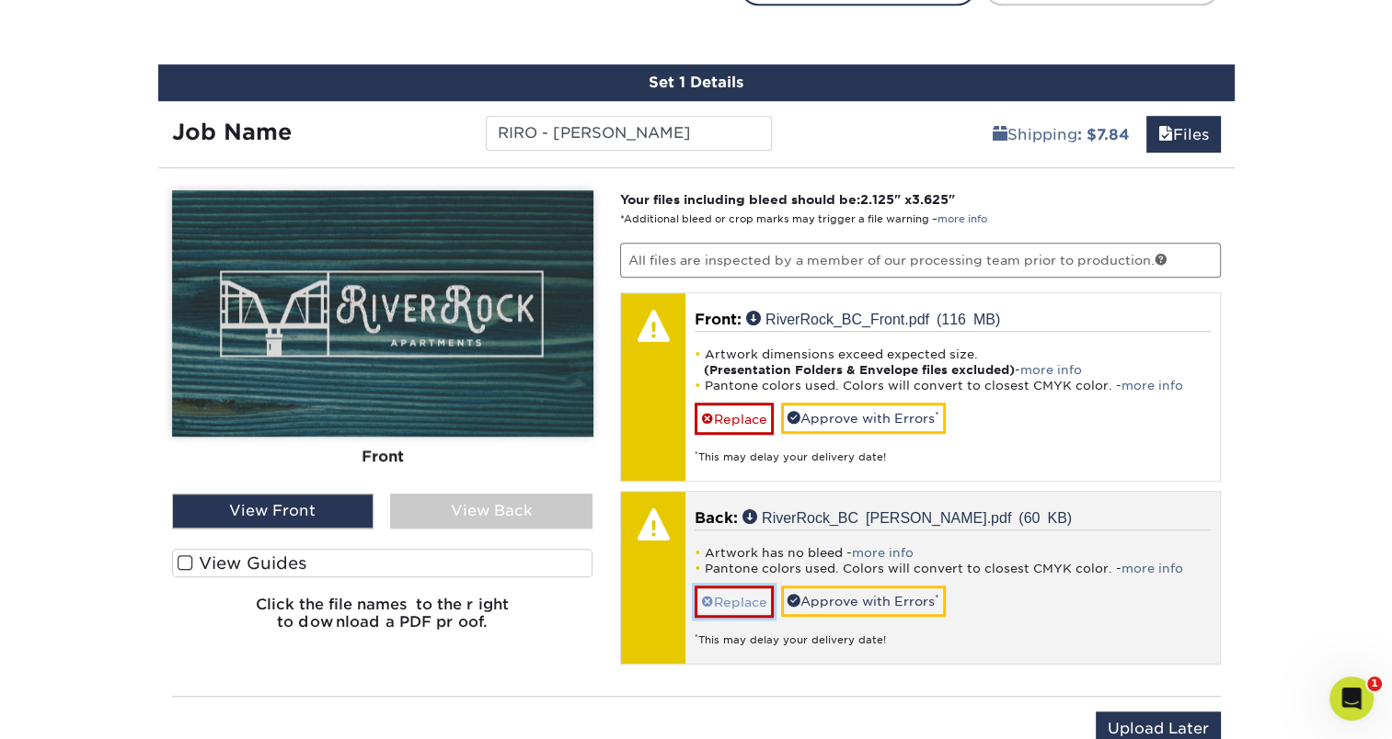
click at [714, 600] on link "Replace" at bounding box center [733, 602] width 79 height 32
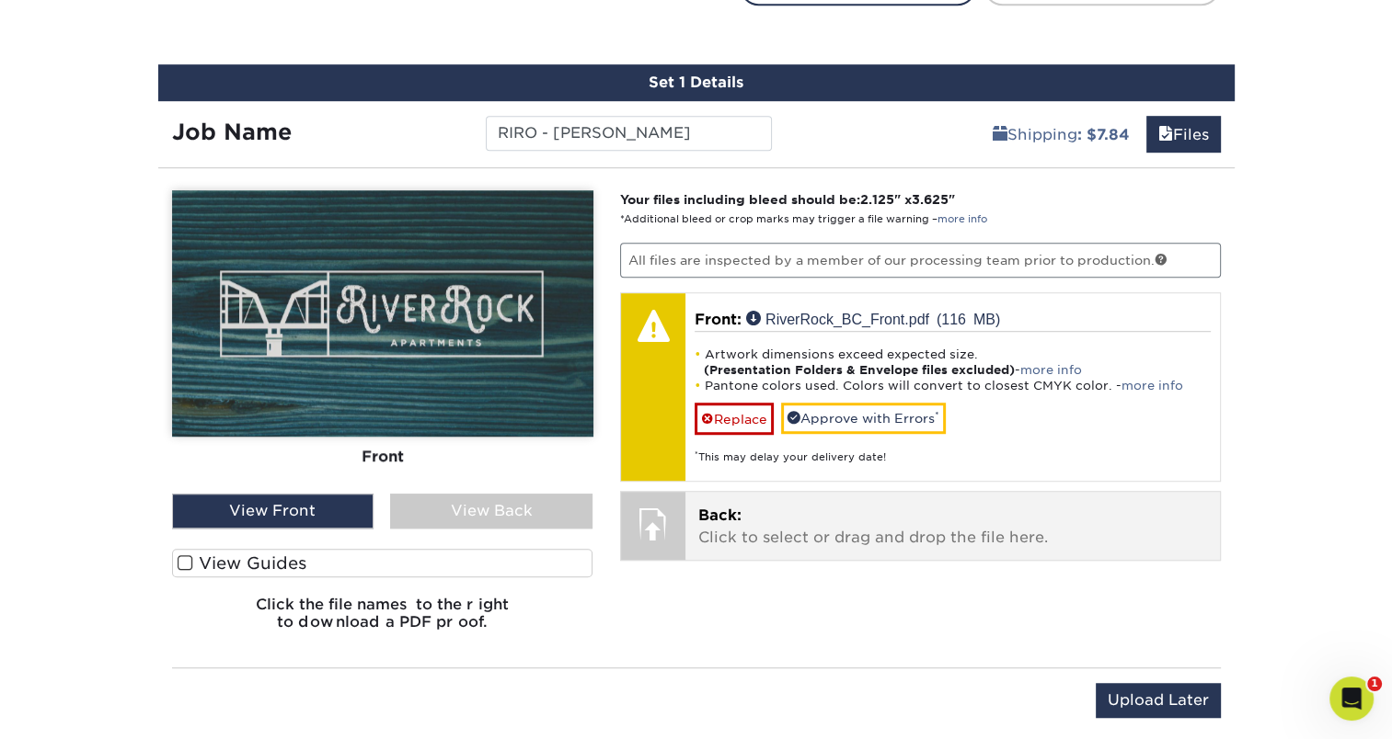
click at [723, 541] on p "Back: Click to select or drag and drop the file here." at bounding box center [952, 527] width 509 height 44
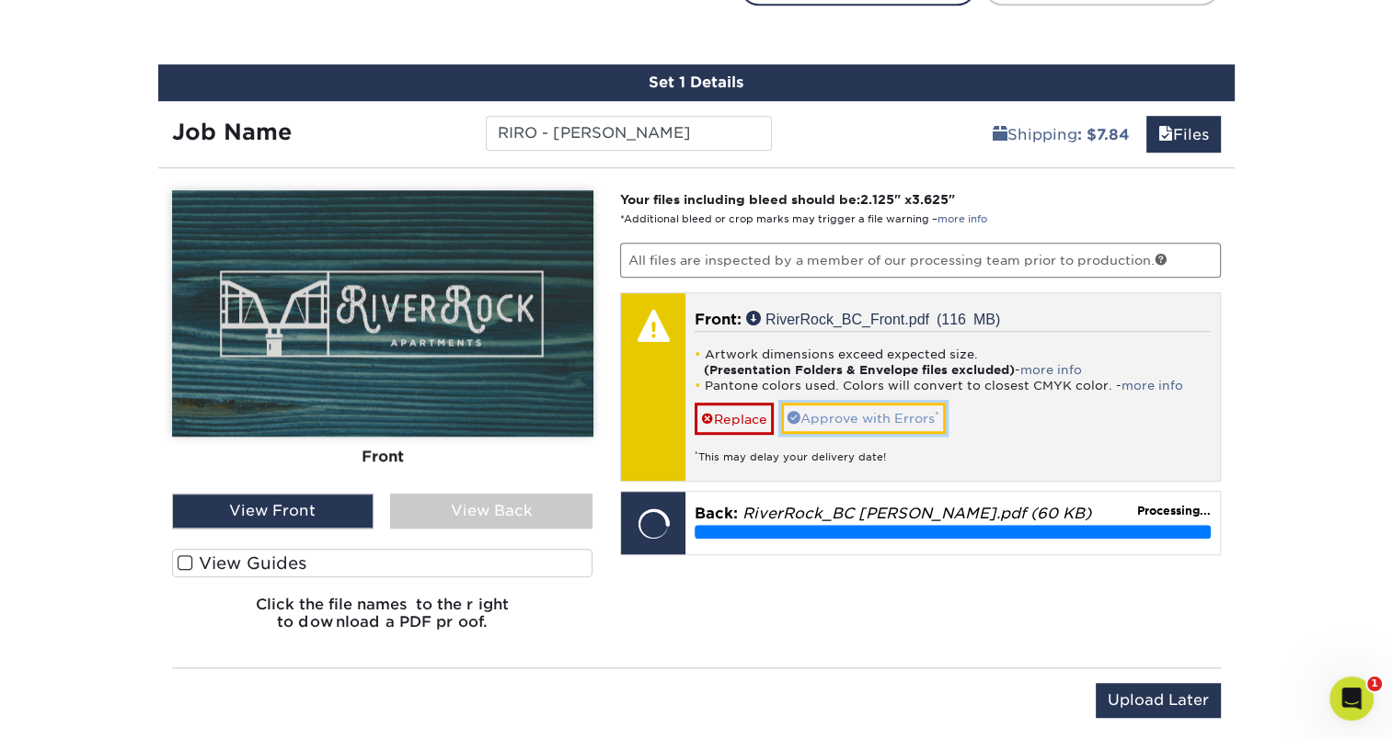
click at [859, 416] on link "Approve with Errors *" at bounding box center [863, 418] width 165 height 31
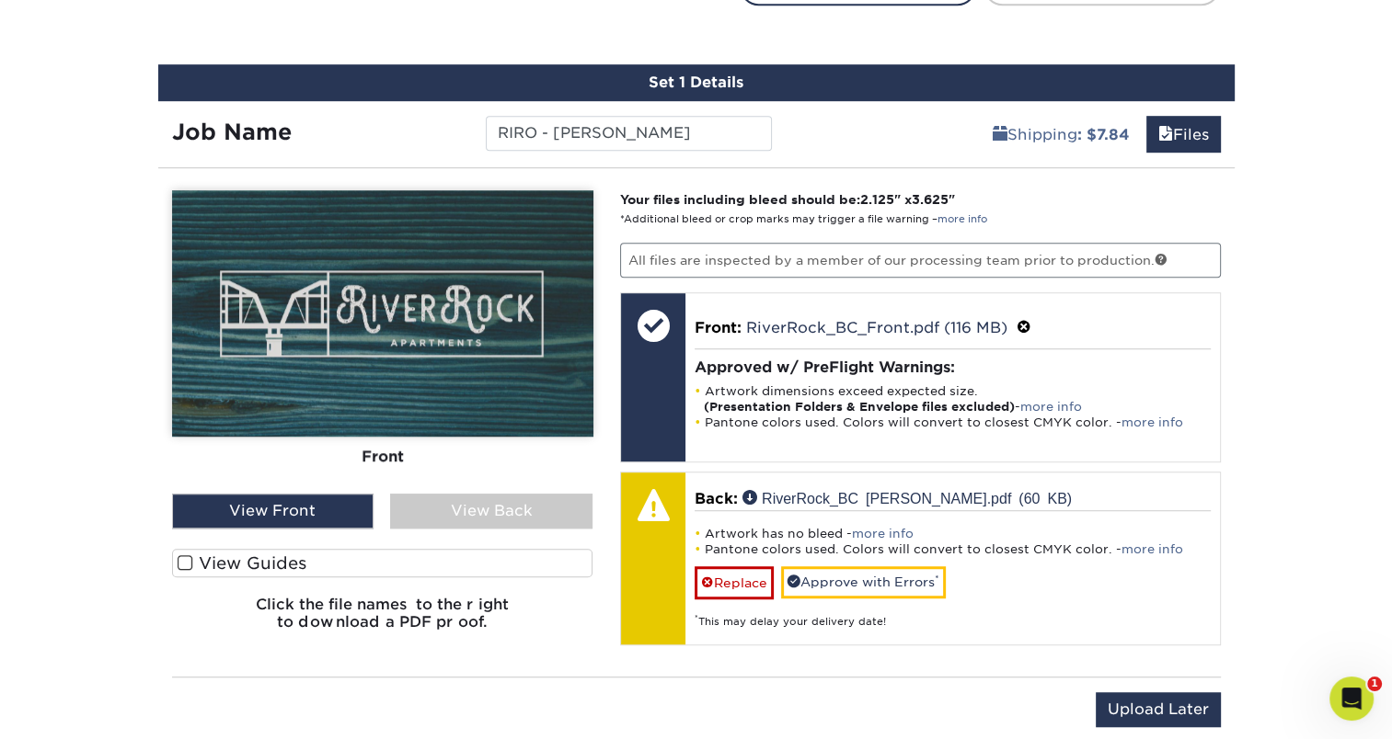
click at [455, 523] on div "View Back" at bounding box center [491, 511] width 202 height 35
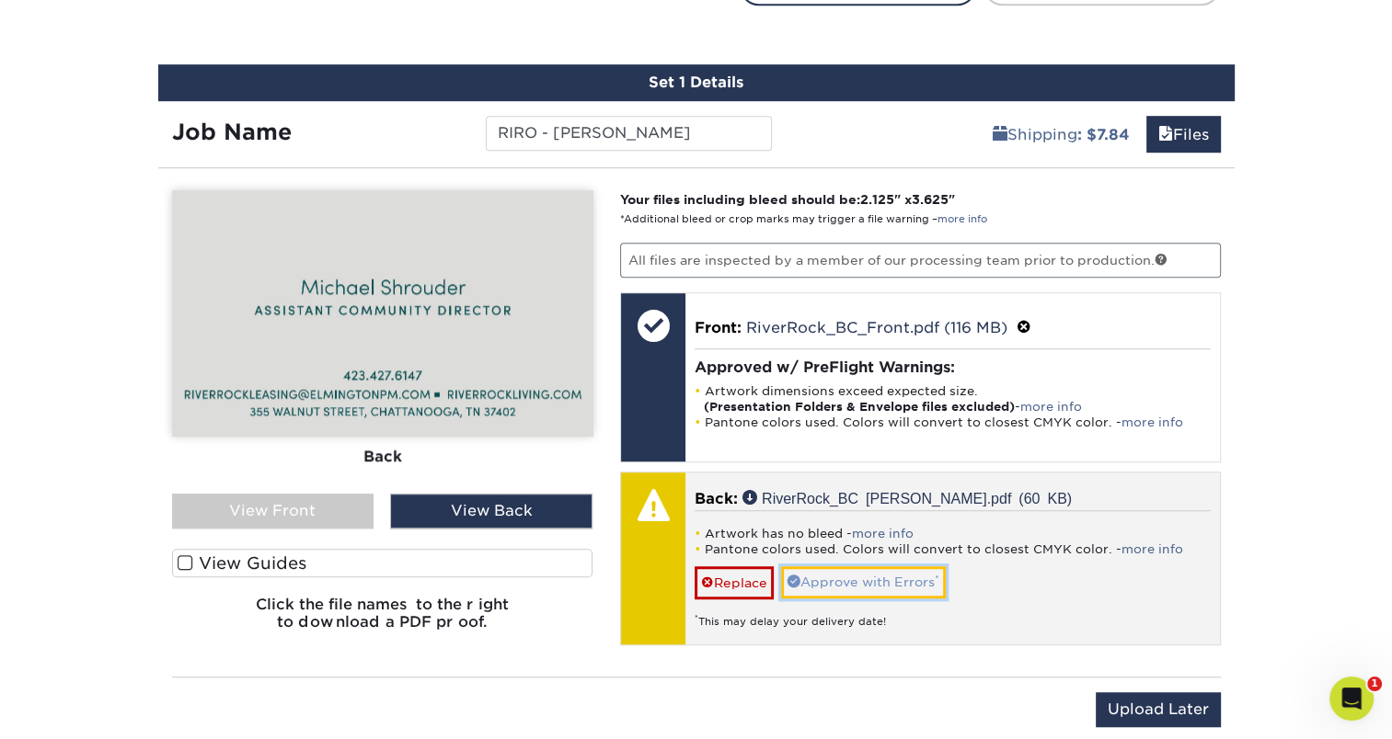
click at [856, 585] on link "Approve with Errors *" at bounding box center [863, 582] width 165 height 31
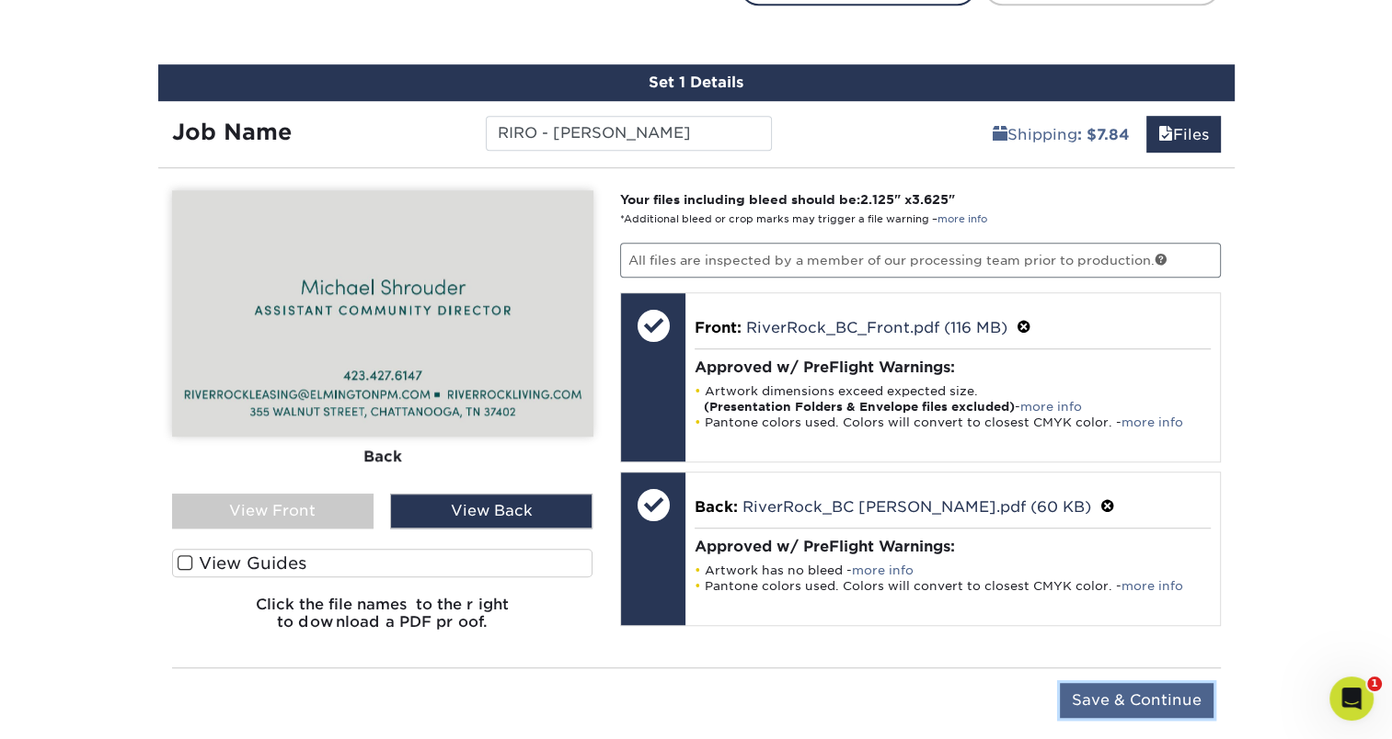
click at [1117, 695] on input "Save & Continue" at bounding box center [1137, 700] width 154 height 35
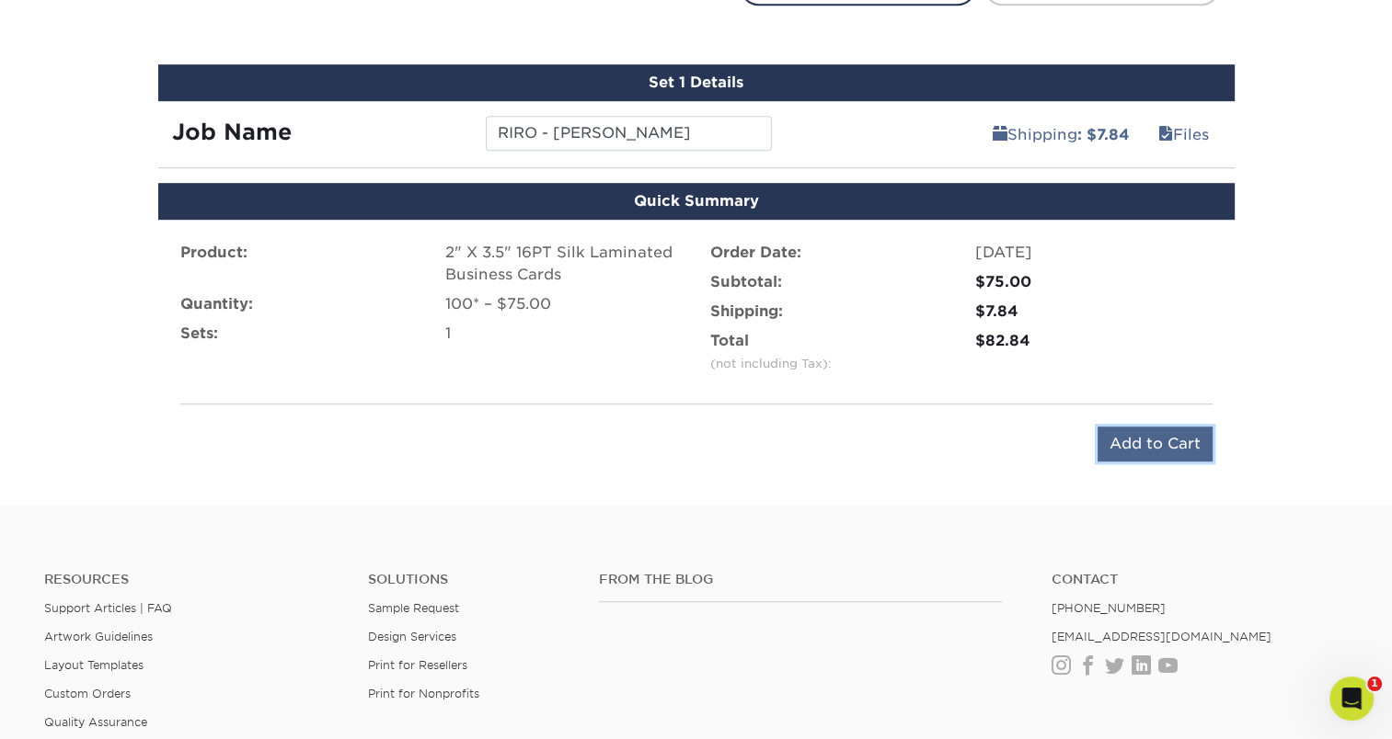
click at [1175, 444] on input "Add to Cart" at bounding box center [1154, 444] width 115 height 35
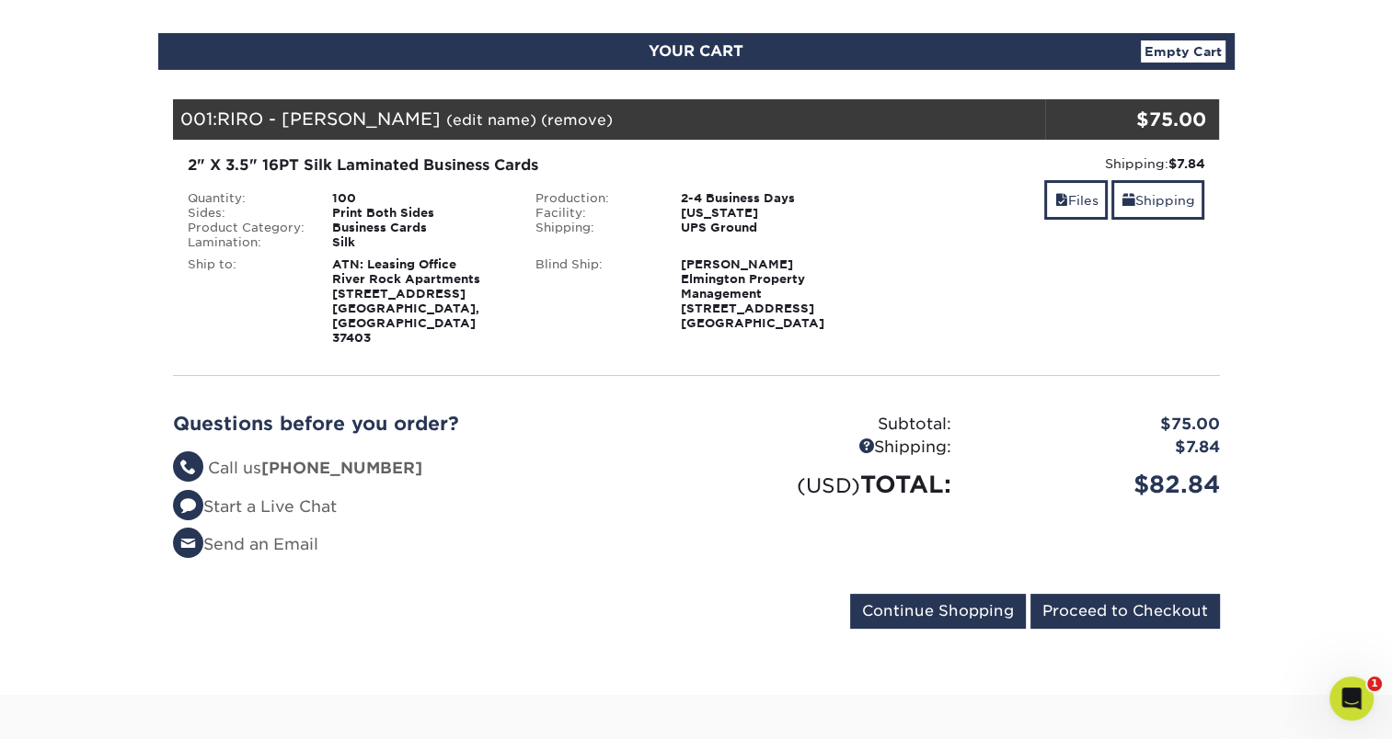
scroll to position [180, 0]
click at [1047, 202] on link "Files" at bounding box center [1075, 200] width 63 height 40
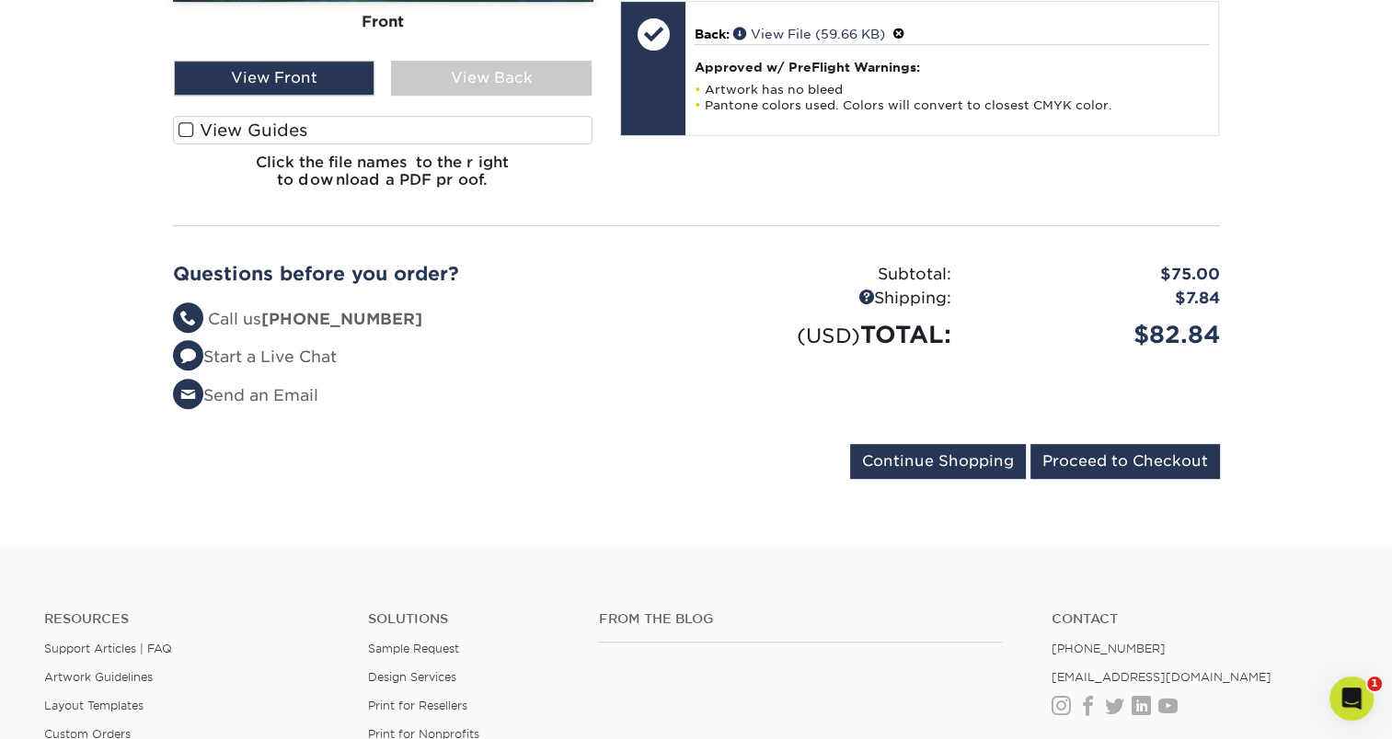
scroll to position [845, 0]
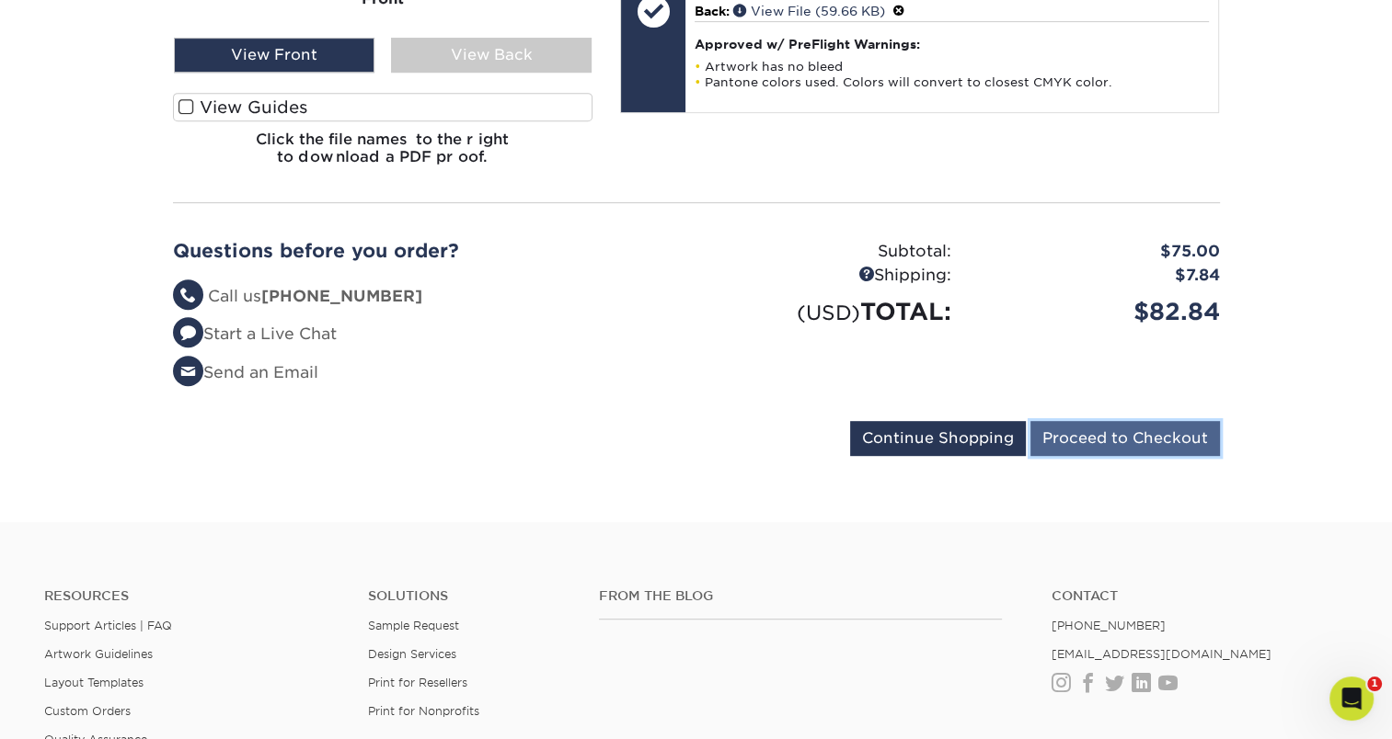
click at [1172, 430] on input "Proceed to Checkout" at bounding box center [1124, 438] width 189 height 35
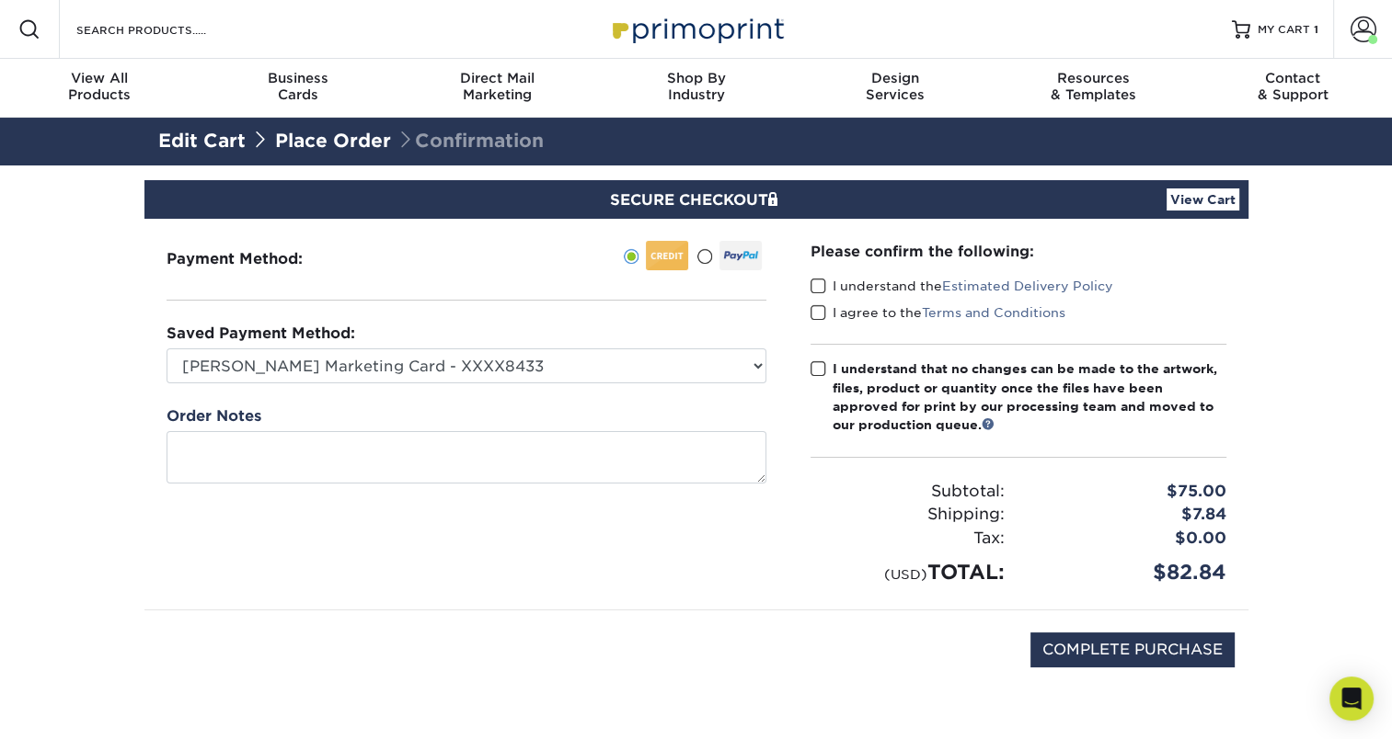
click at [816, 289] on span at bounding box center [818, 286] width 16 height 17
click at [0, 0] on input "I understand the Estimated Delivery Policy" at bounding box center [0, 0] width 0 height 0
click at [820, 310] on span at bounding box center [818, 312] width 16 height 17
click at [0, 0] on input "I agree to the Terms and Conditions" at bounding box center [0, 0] width 0 height 0
click at [822, 369] on span at bounding box center [818, 369] width 16 height 17
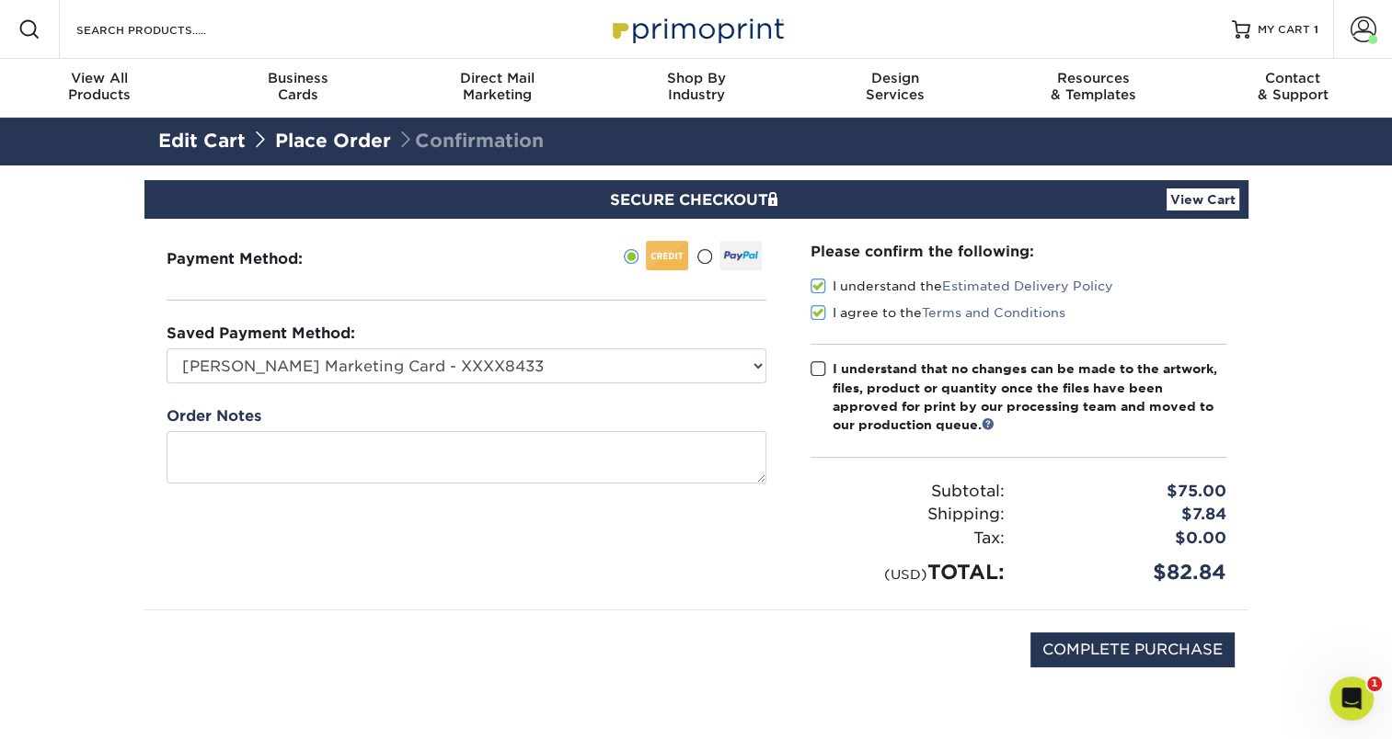
click at [0, 0] on input "I understand that no changes can be made to the artwork, files, product or quan…" at bounding box center [0, 0] width 0 height 0
click at [1049, 647] on input "COMPLETE PURCHASE" at bounding box center [1132, 650] width 204 height 35
type input "PROCESSING, PLEASE WAIT..."
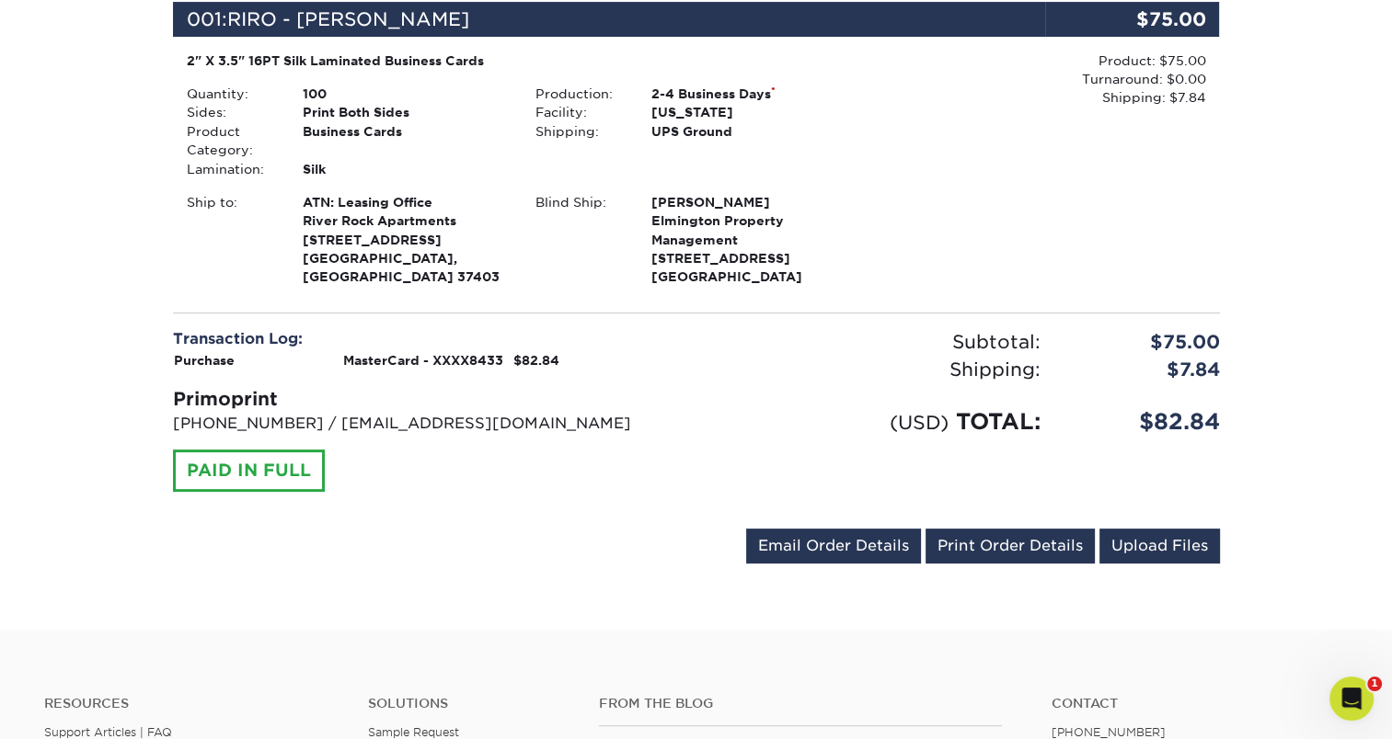
scroll to position [510, 0]
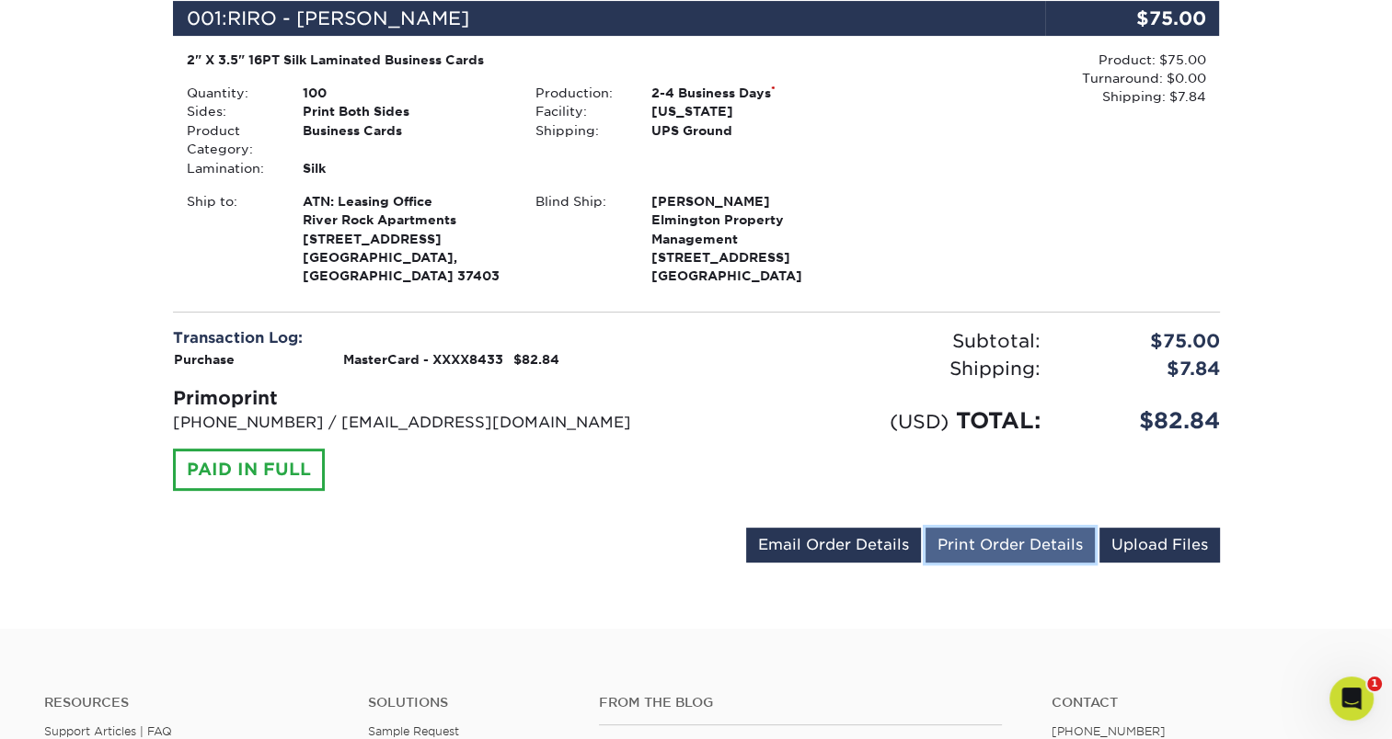
click at [963, 548] on link "Print Order Details" at bounding box center [1009, 545] width 169 height 35
click at [787, 359] on div "Shipping:" at bounding box center [875, 369] width 358 height 28
